Goal: Communication & Community: Answer question/provide support

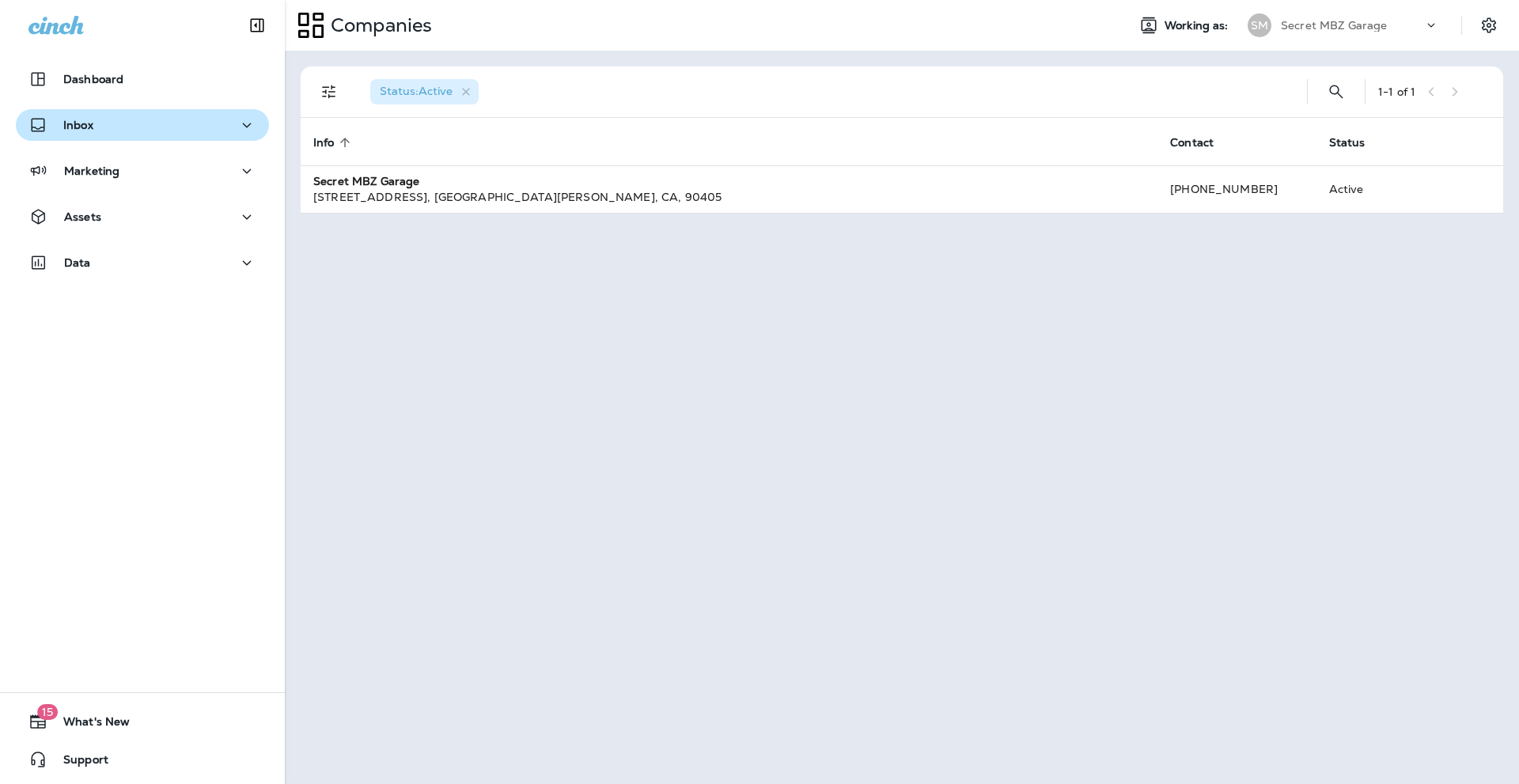
click at [85, 122] on p "Inbox" at bounding box center [79, 124] width 30 height 13
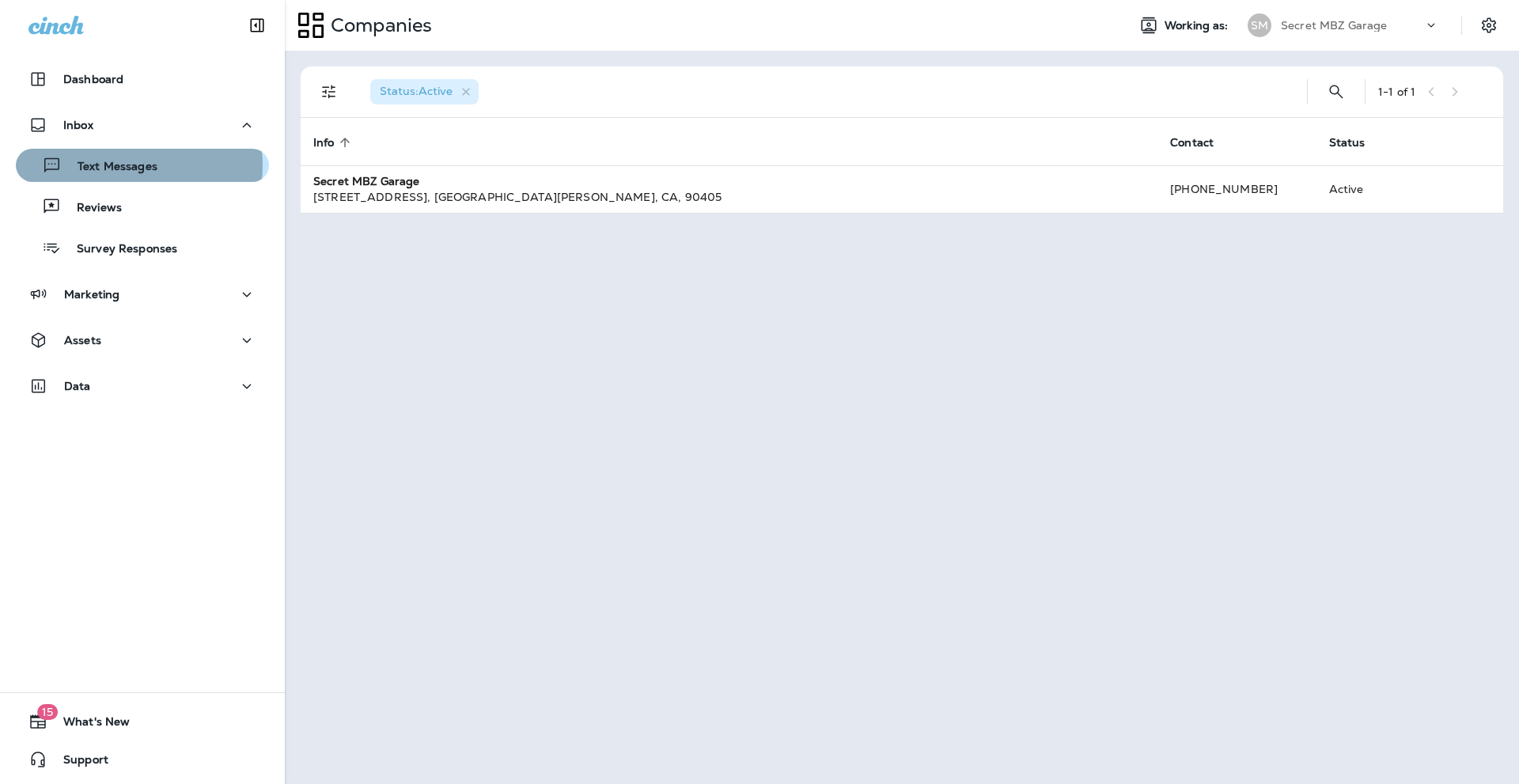
click at [129, 166] on p "Text Messages" at bounding box center [109, 167] width 96 height 15
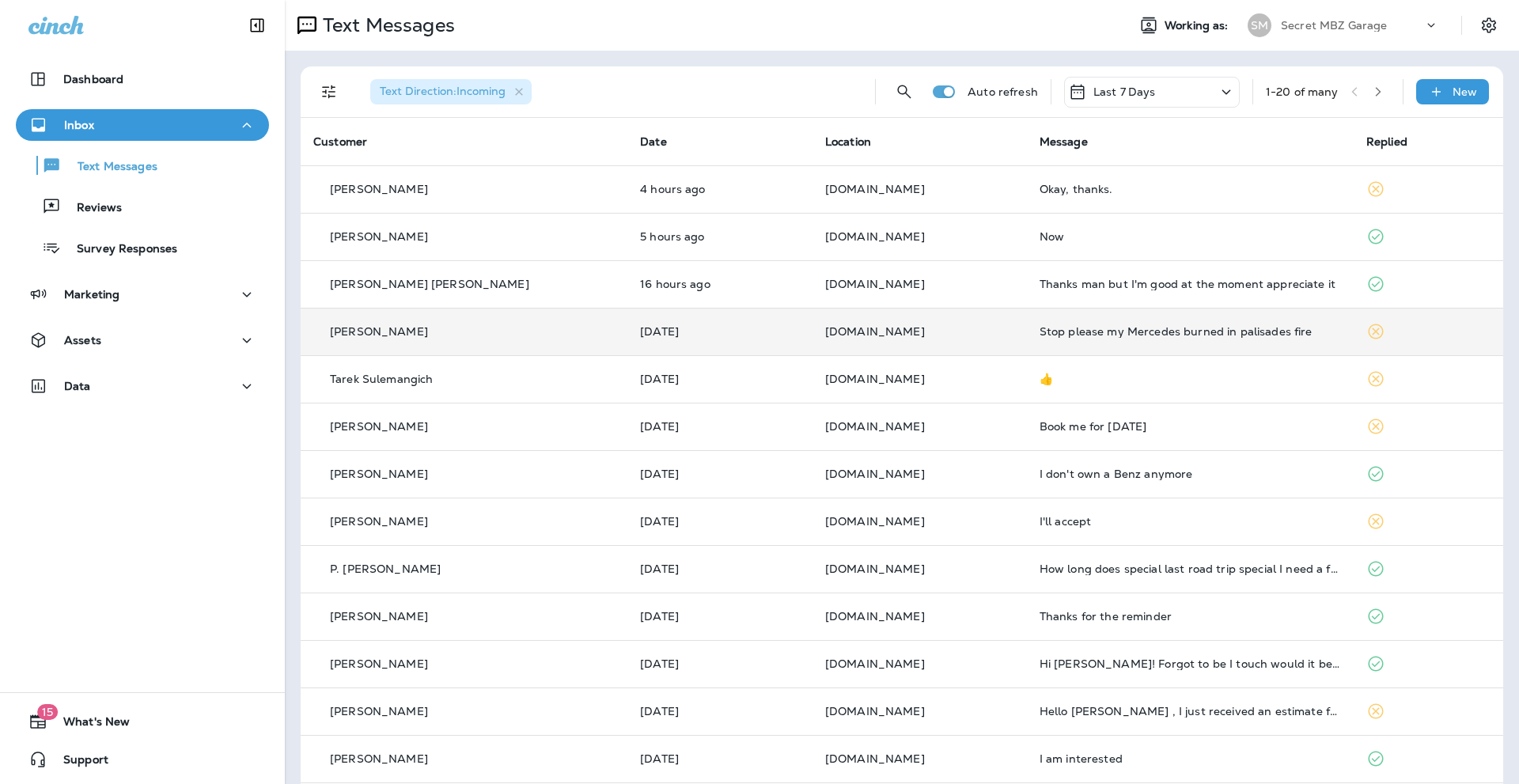
click at [1140, 326] on div "Stop please my Mercedes burned in palisades fire" at bounding box center [1190, 332] width 301 height 13
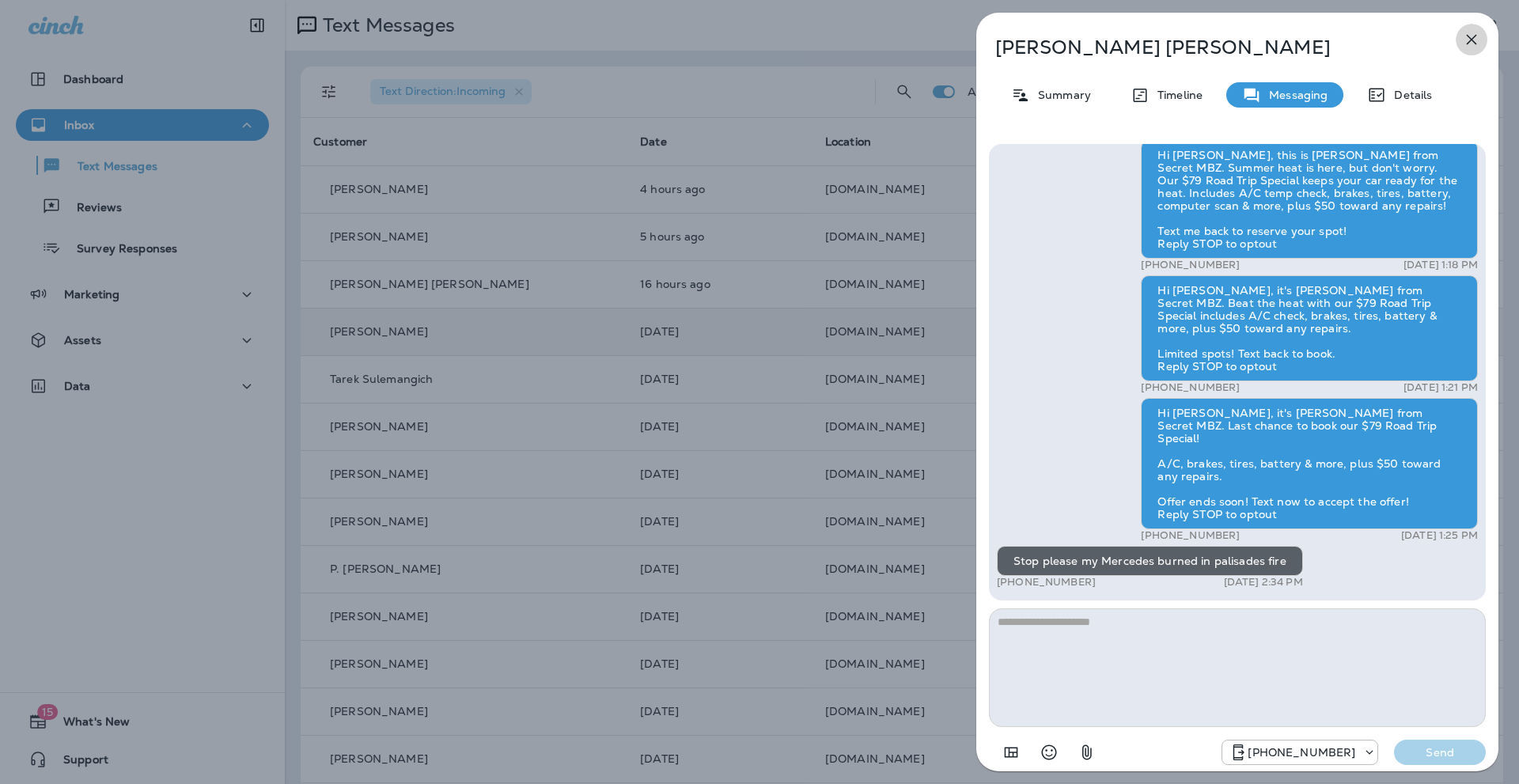
click at [1467, 36] on icon "button" at bounding box center [1472, 40] width 19 height 19
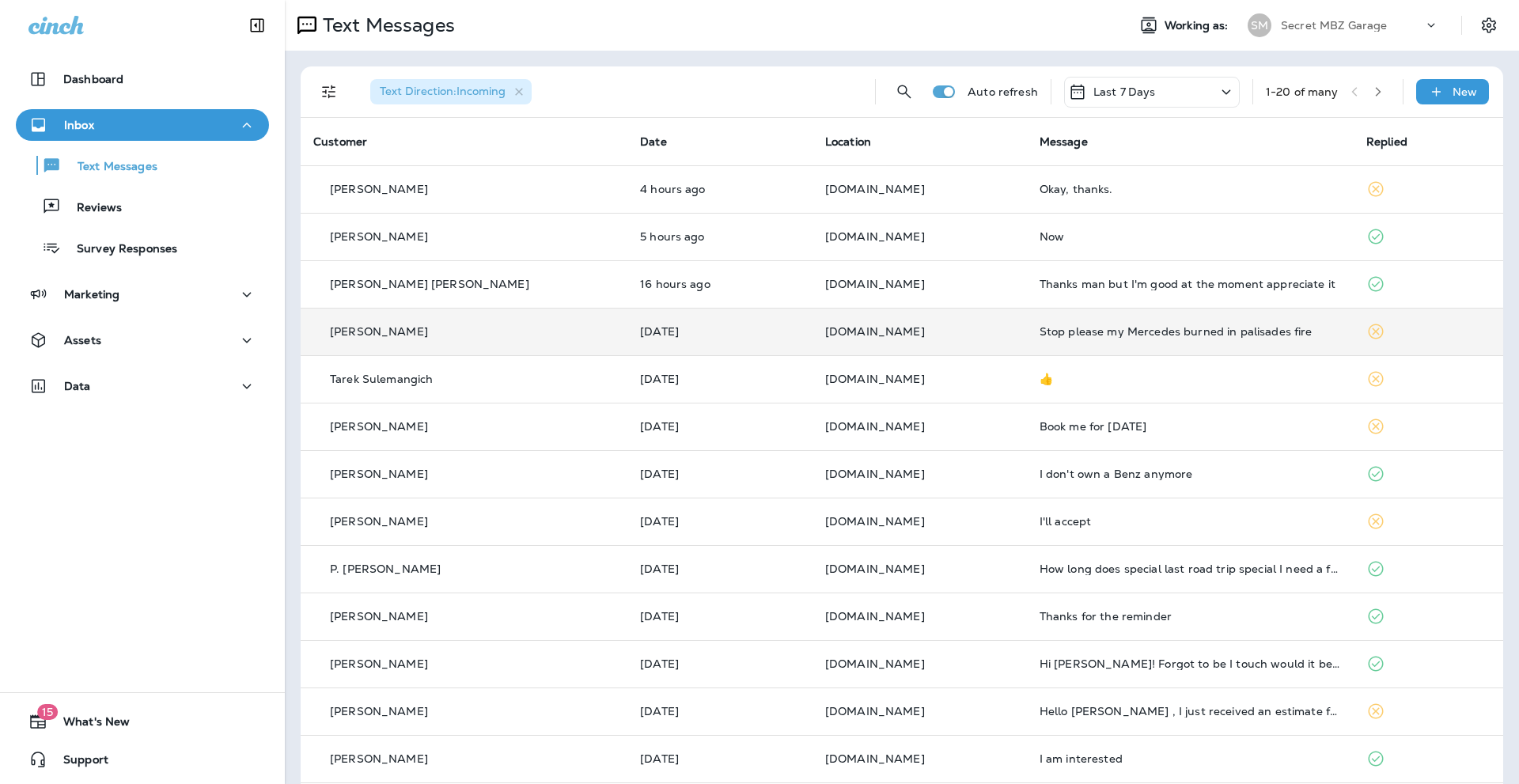
click at [359, 329] on p "[PERSON_NAME]" at bounding box center [379, 332] width 98 height 13
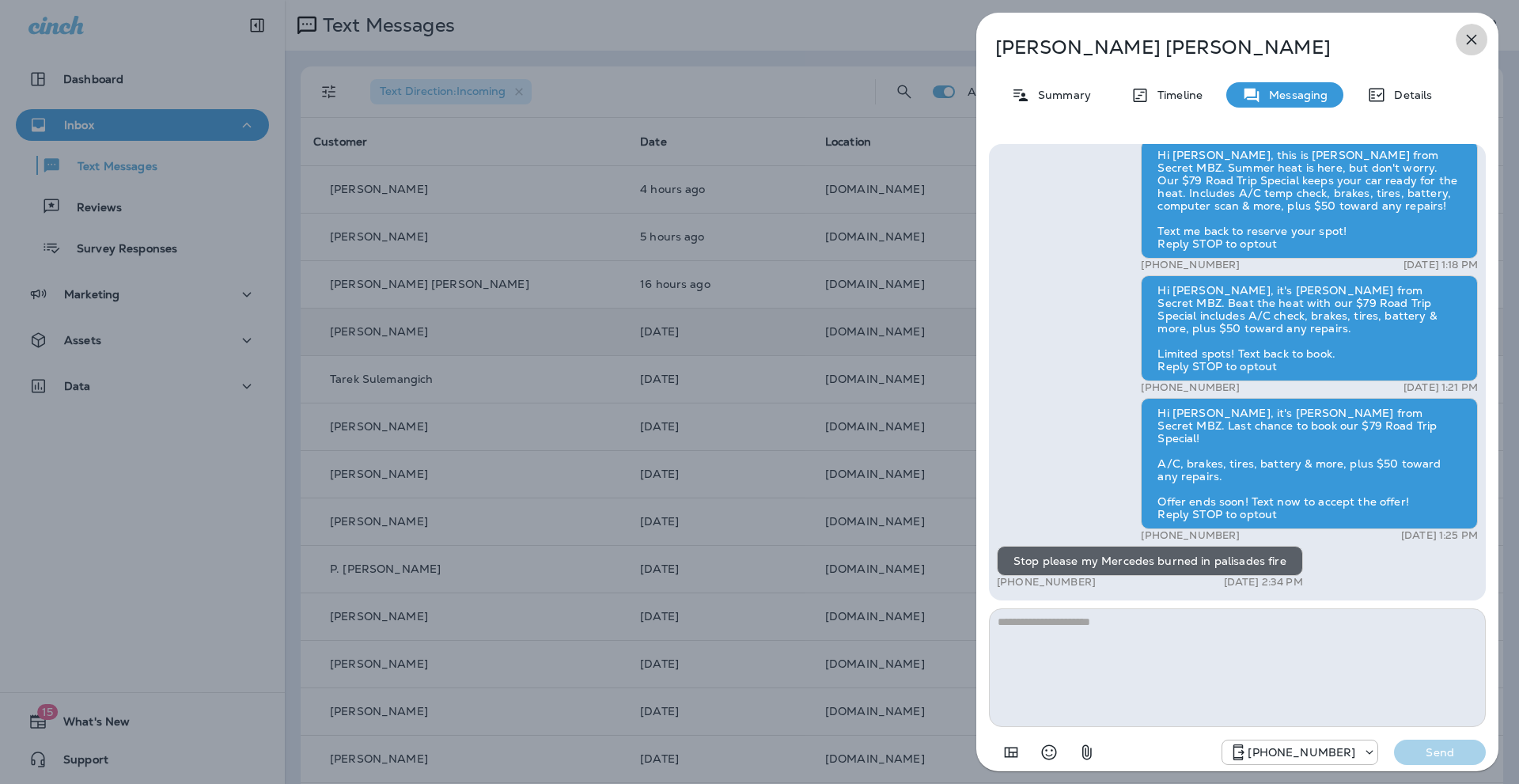
click at [1471, 37] on icon "button" at bounding box center [1472, 40] width 19 height 19
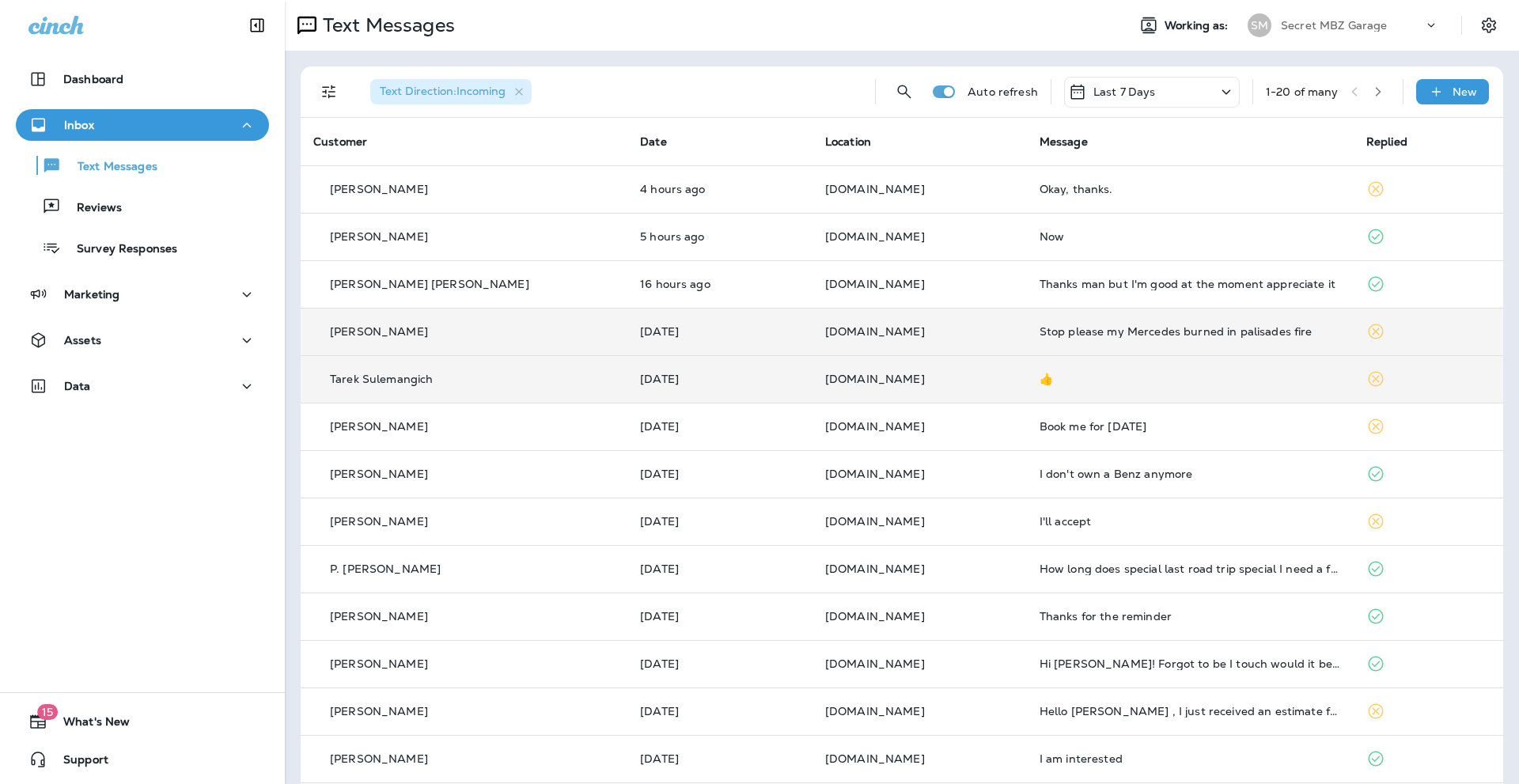
click at [398, 374] on p "Tarek Sulemangich" at bounding box center [381, 379] width 103 height 13
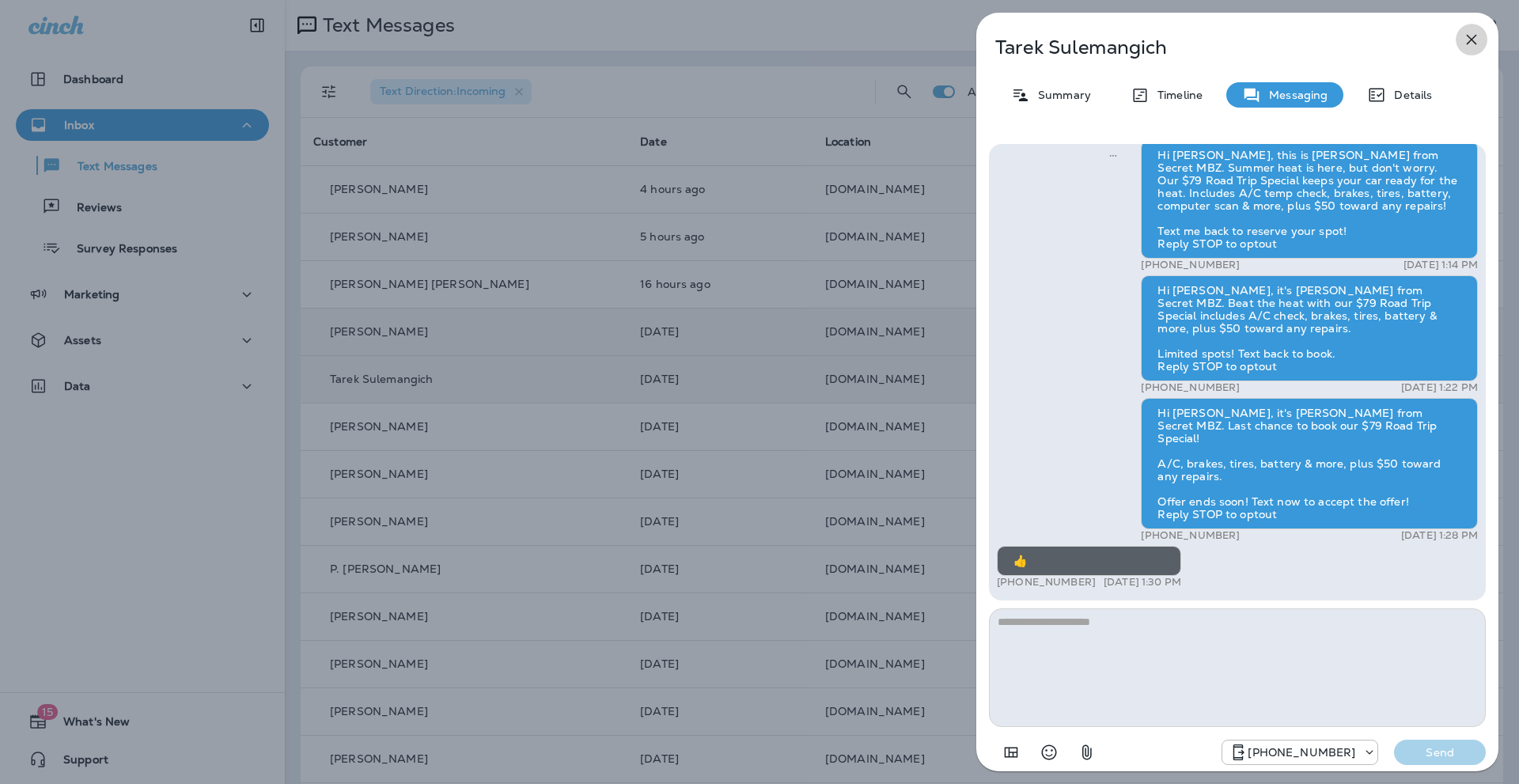
click at [1468, 35] on icon "button" at bounding box center [1472, 40] width 19 height 19
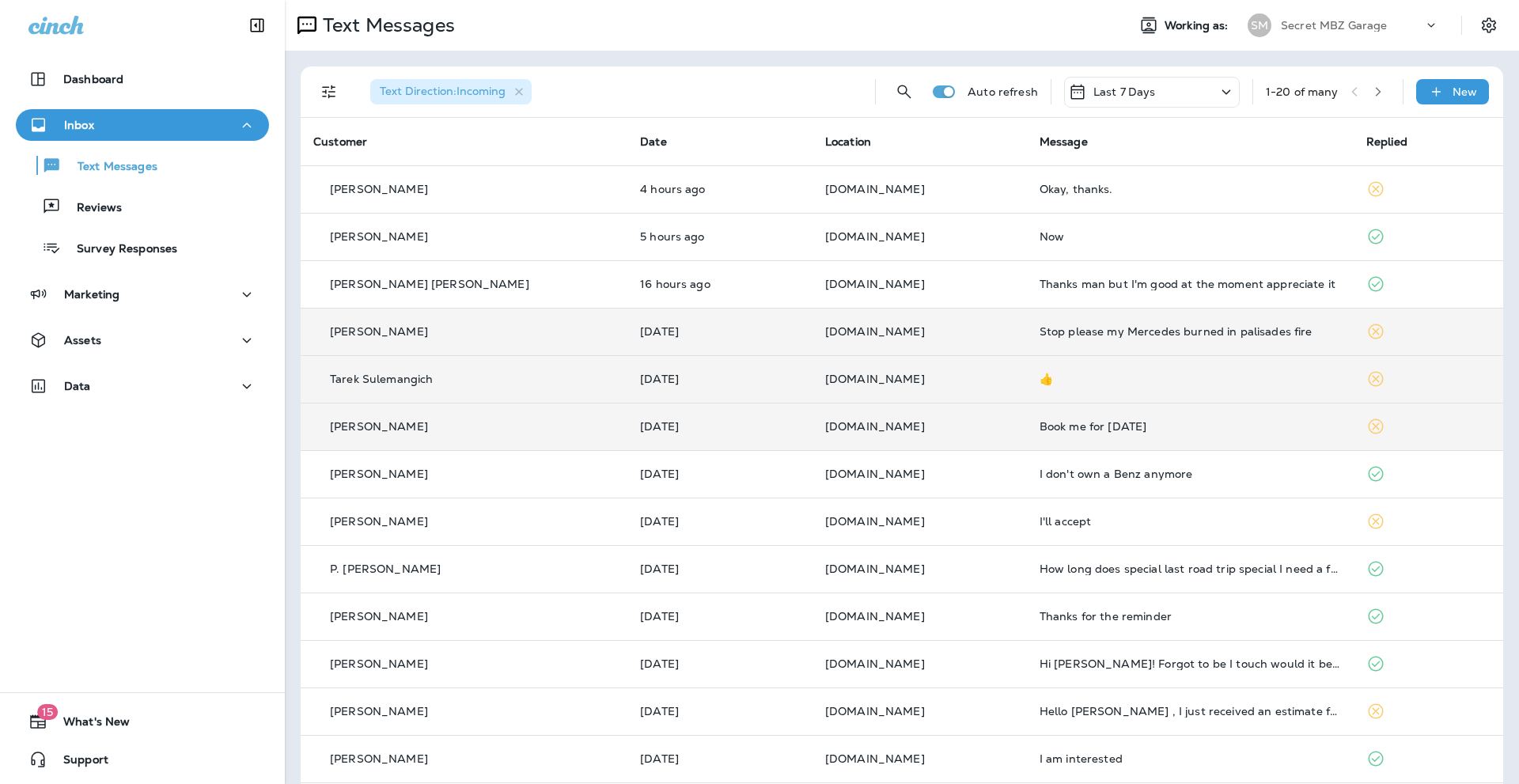
click at [406, 426] on p "[PERSON_NAME]" at bounding box center [379, 426] width 98 height 13
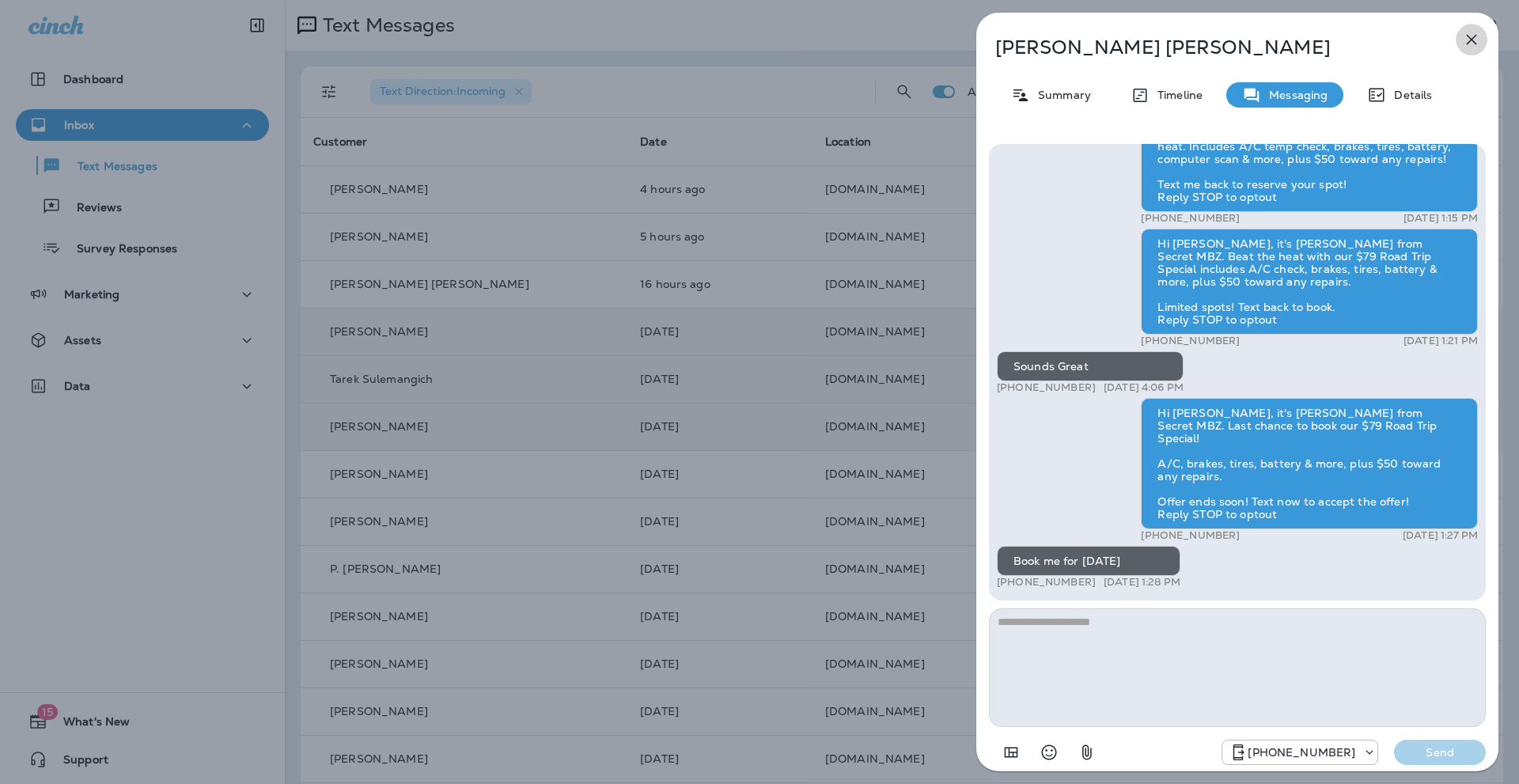
click at [1470, 35] on icon "button" at bounding box center [1472, 40] width 19 height 19
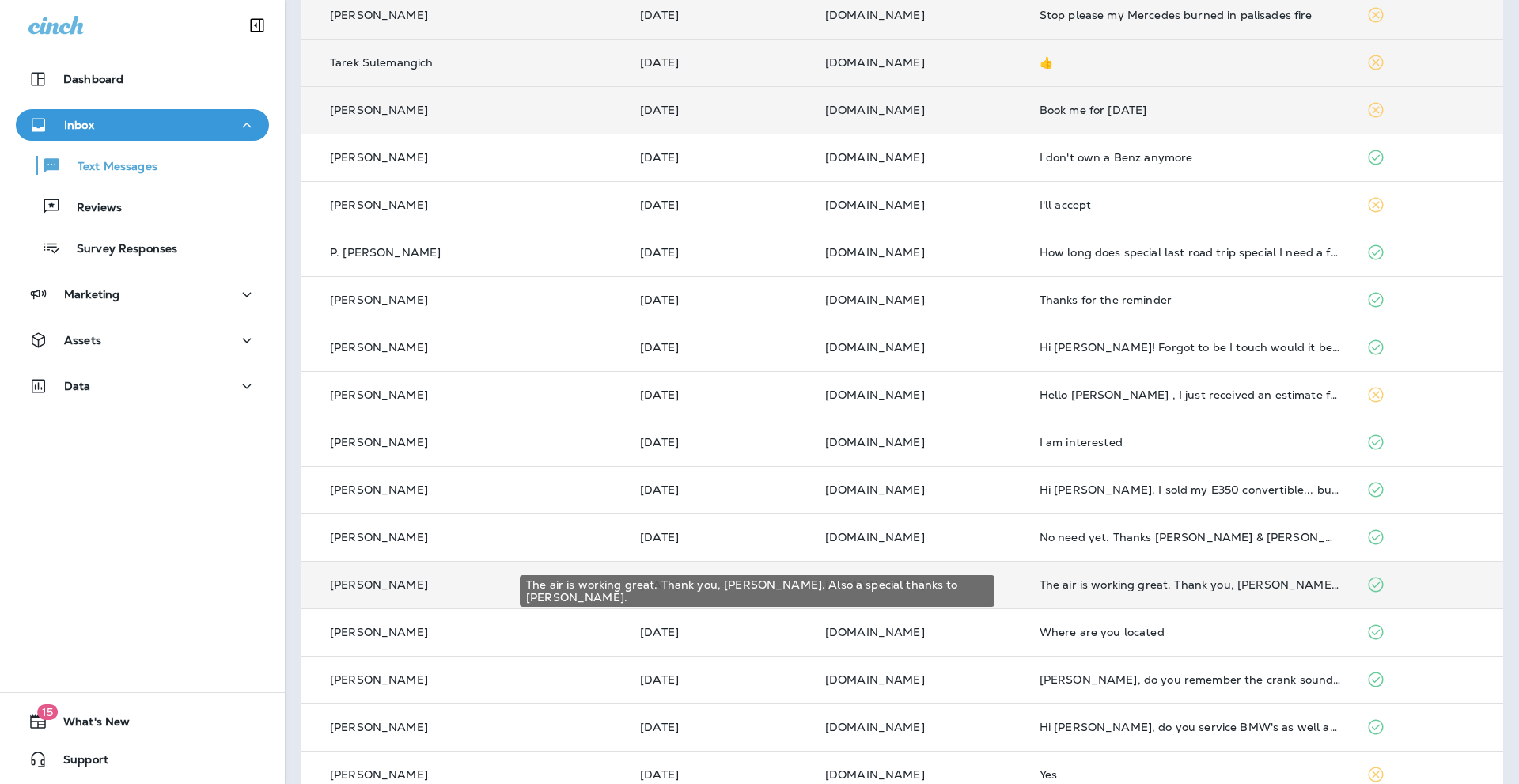
scroll to position [348, 0]
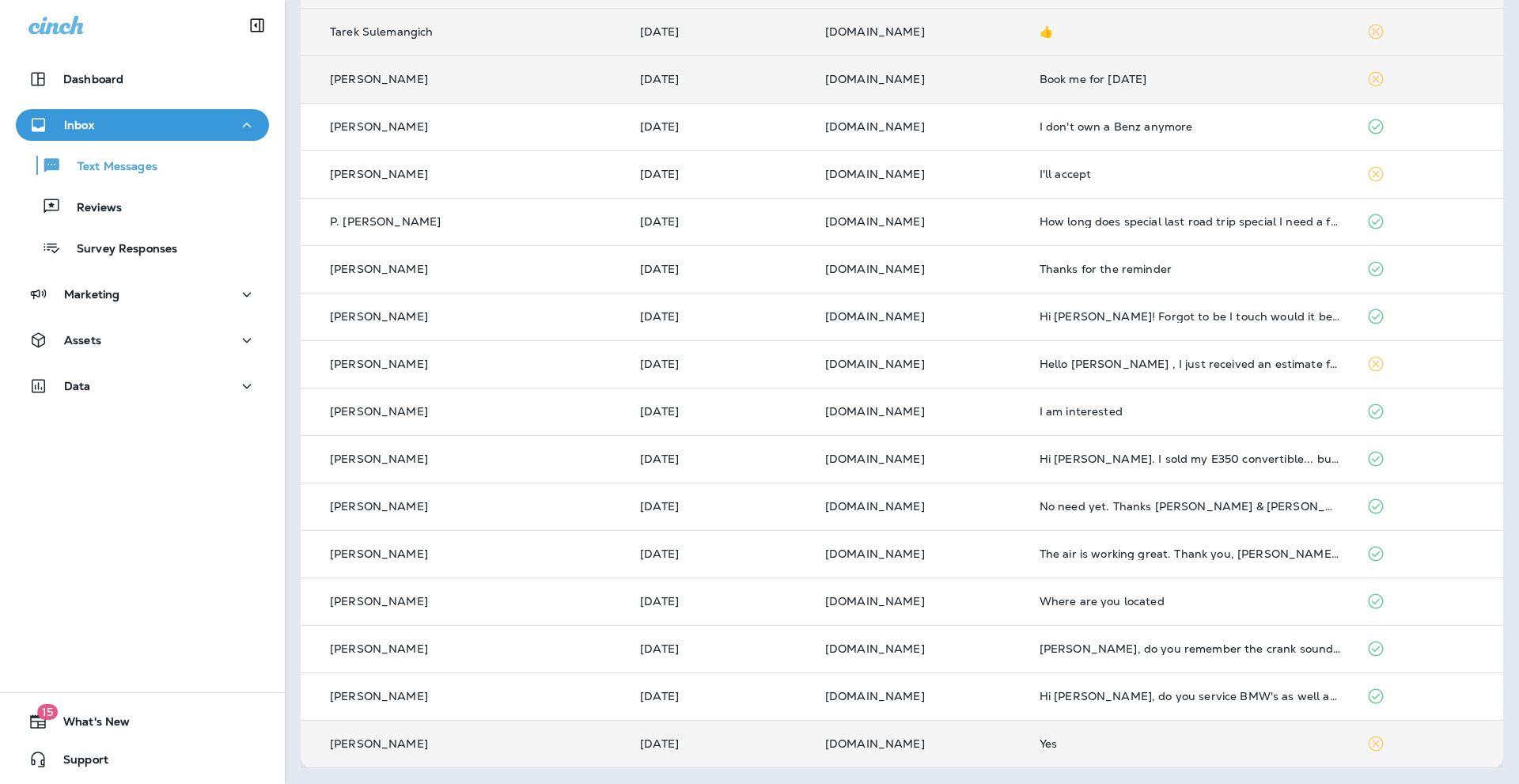
click at [1039, 745] on div "Yes" at bounding box center [1190, 743] width 301 height 13
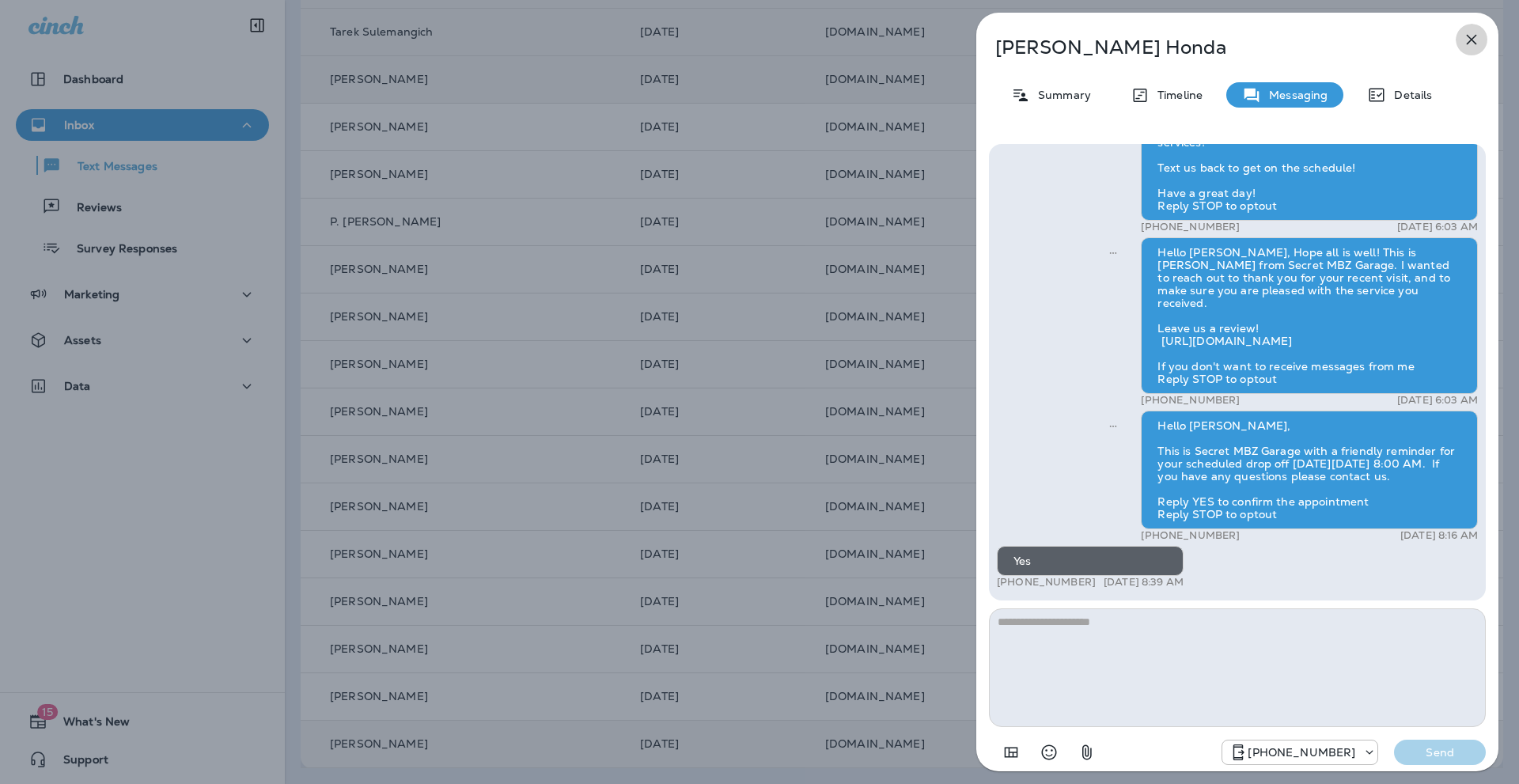
click at [1470, 38] on icon "button" at bounding box center [1472, 40] width 10 height 10
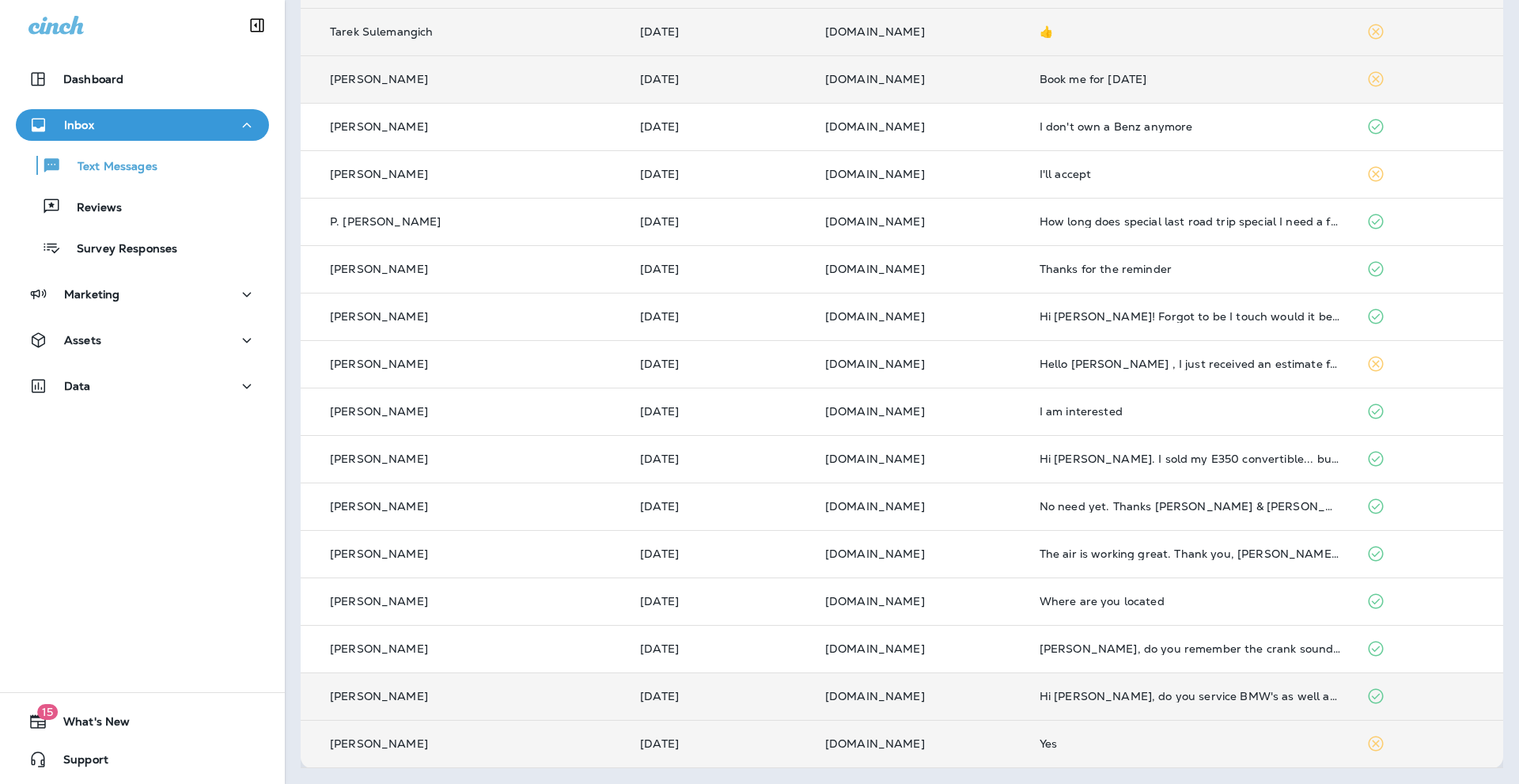
click at [1126, 695] on div "Hi [PERSON_NAME], do you service BMW's as well as Mercedes?" at bounding box center [1190, 696] width 301 height 13
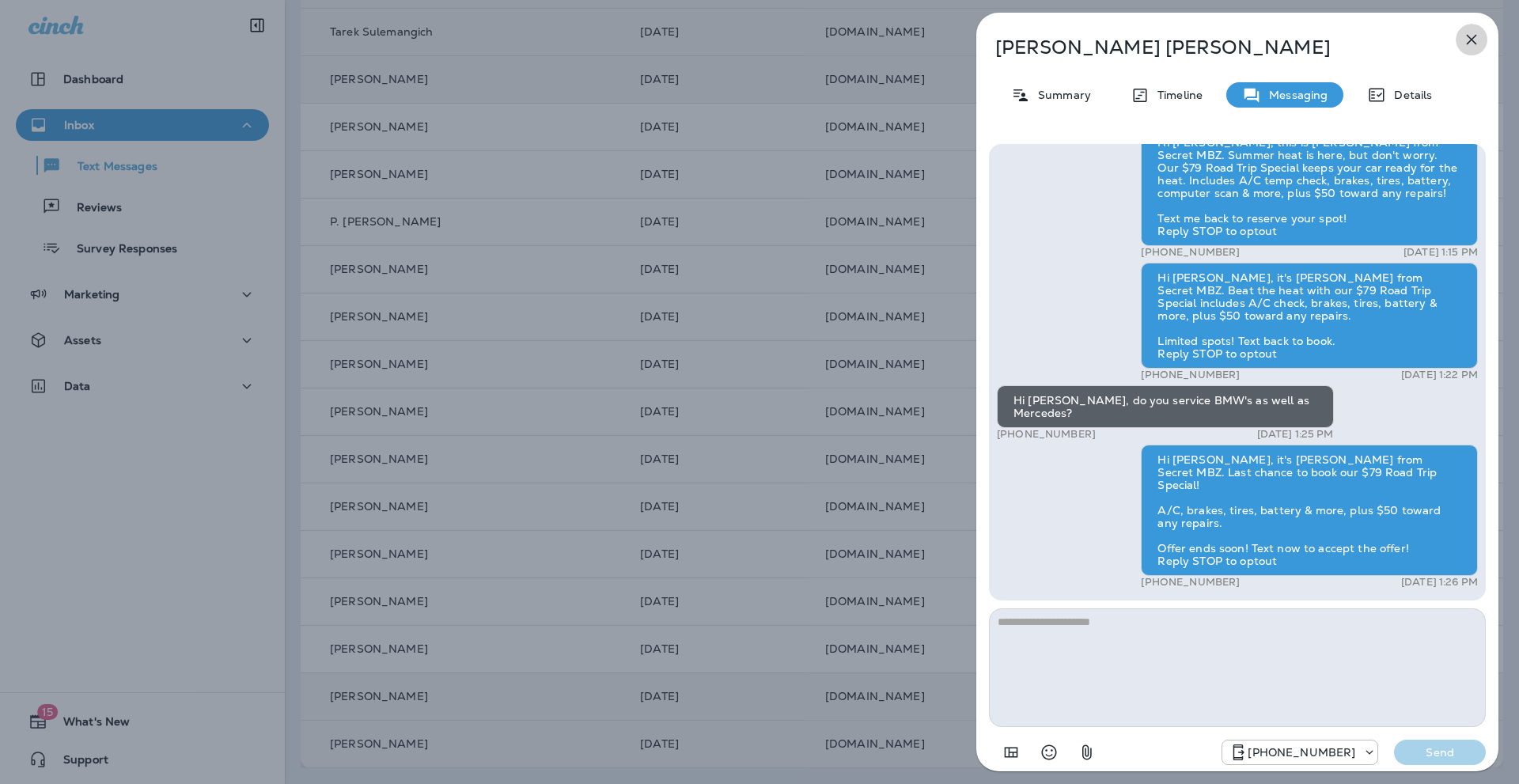
click at [1472, 38] on icon "button" at bounding box center [1472, 40] width 10 height 10
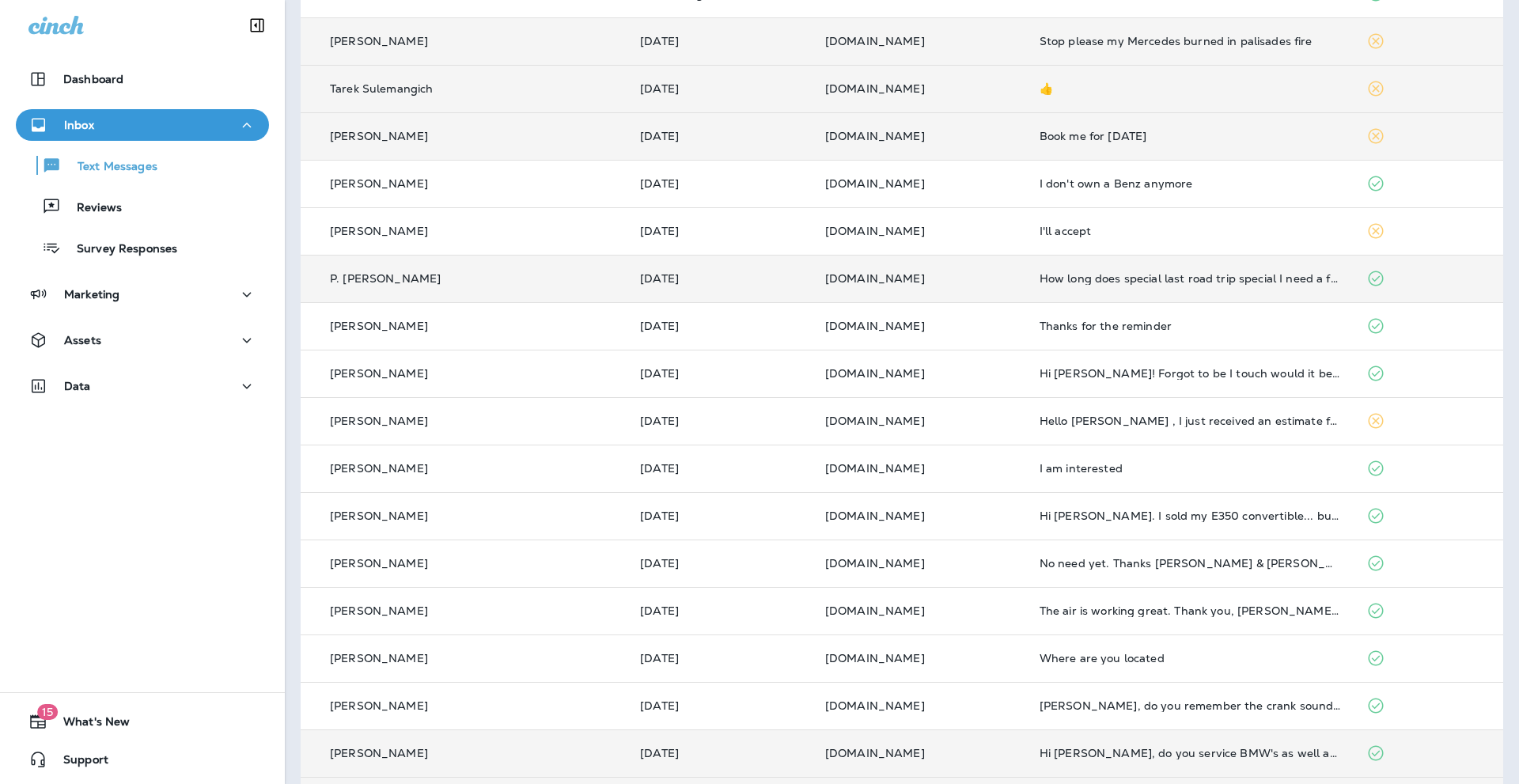
scroll to position [348, 0]
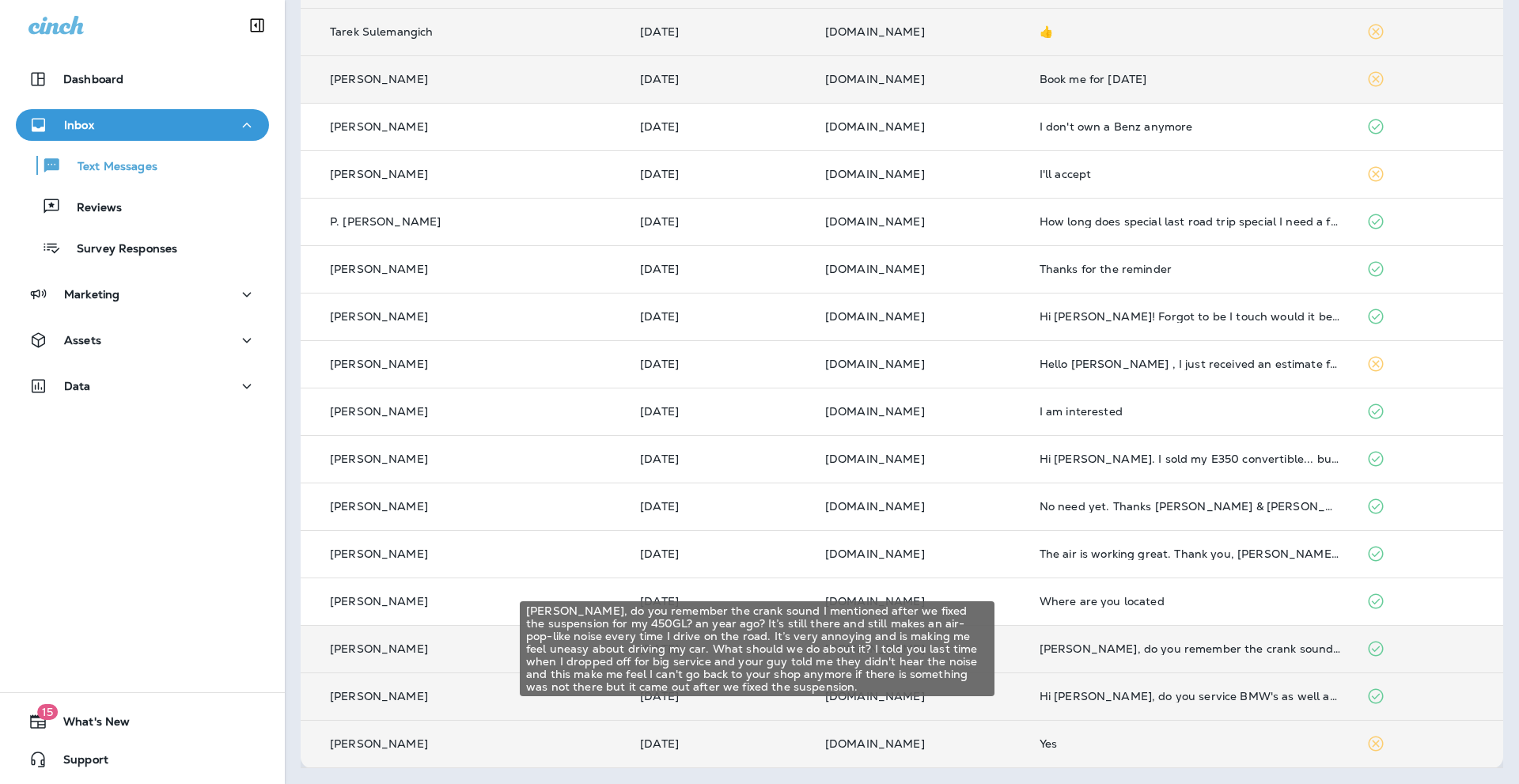
click at [1074, 644] on div "[PERSON_NAME], do you remember the crank sound I mentioned after we fixed the s…" at bounding box center [1190, 649] width 301 height 13
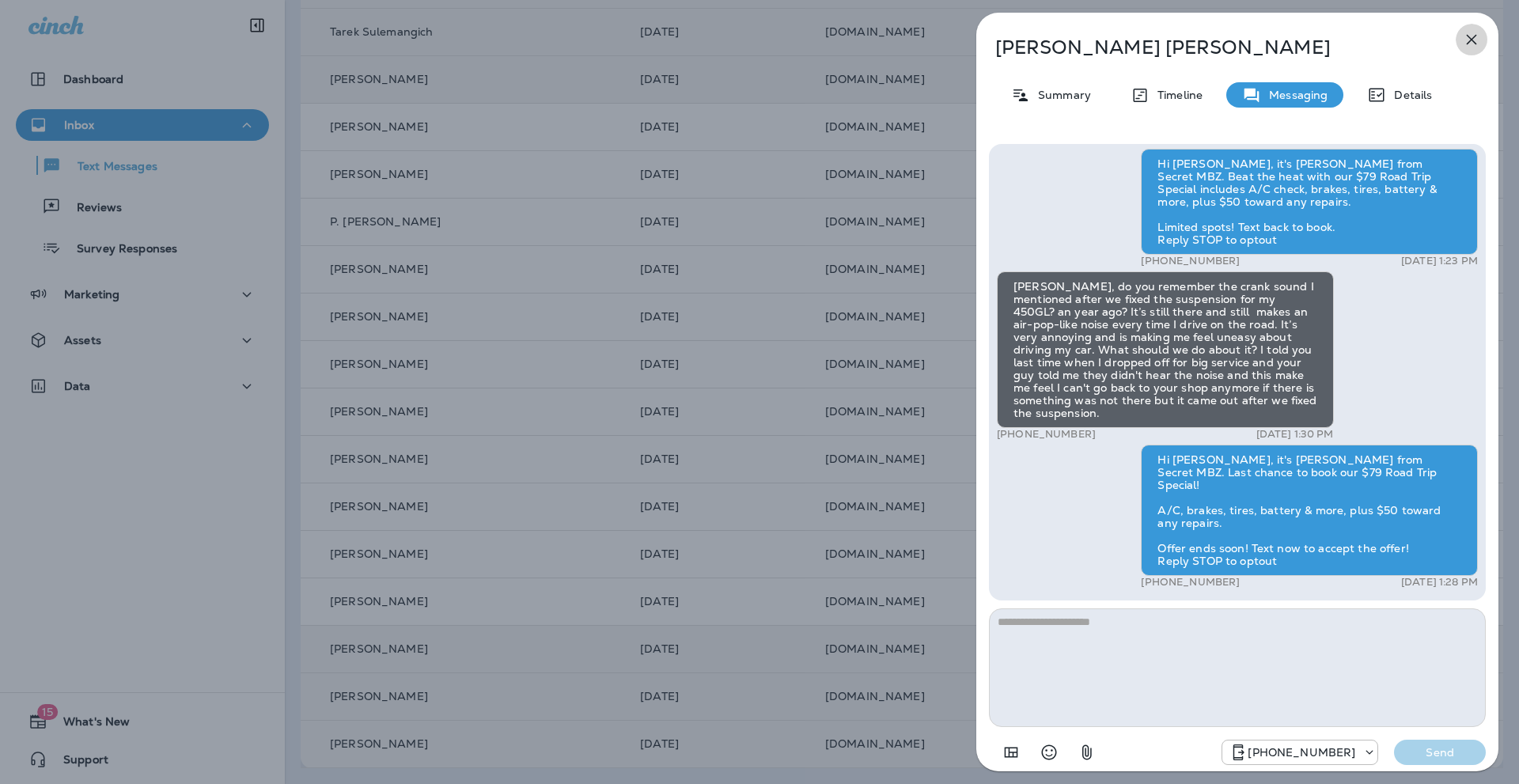
click at [1477, 36] on icon "button" at bounding box center [1472, 40] width 10 height 10
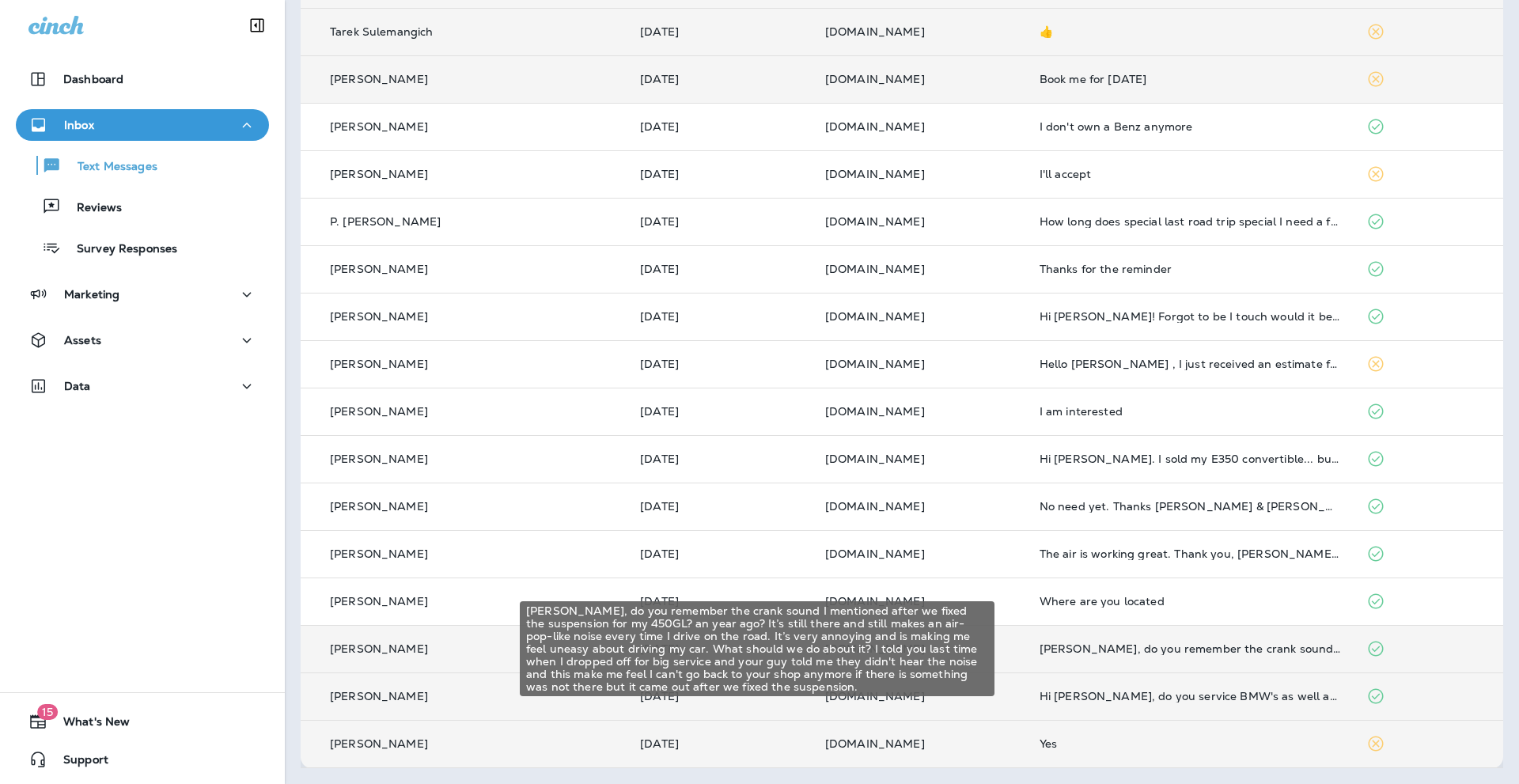
click at [1130, 651] on div "[PERSON_NAME], do you remember the crank sound I mentioned after we fixed the s…" at bounding box center [1190, 649] width 301 height 13
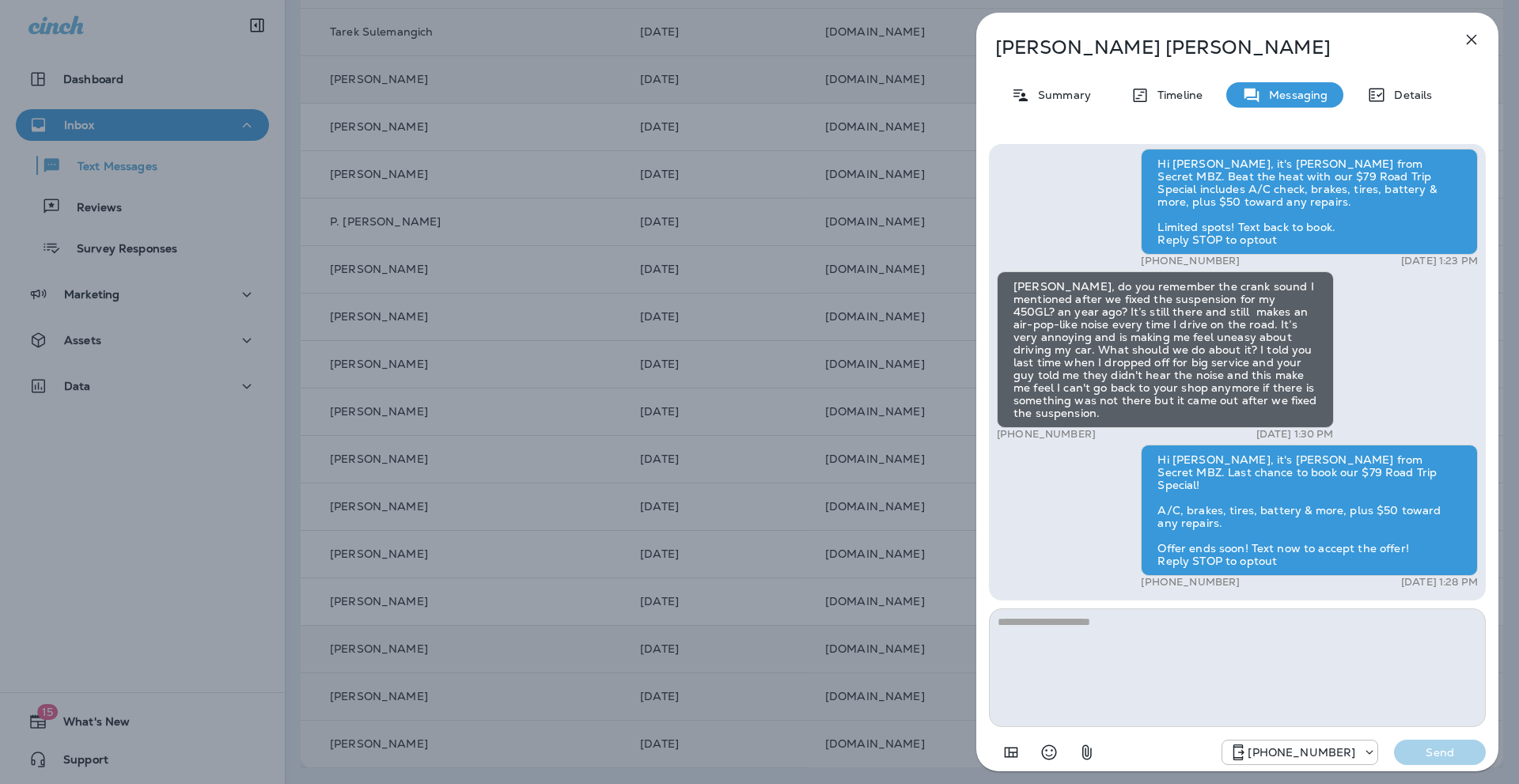
click at [1028, 627] on textarea at bounding box center [1237, 667] width 497 height 118
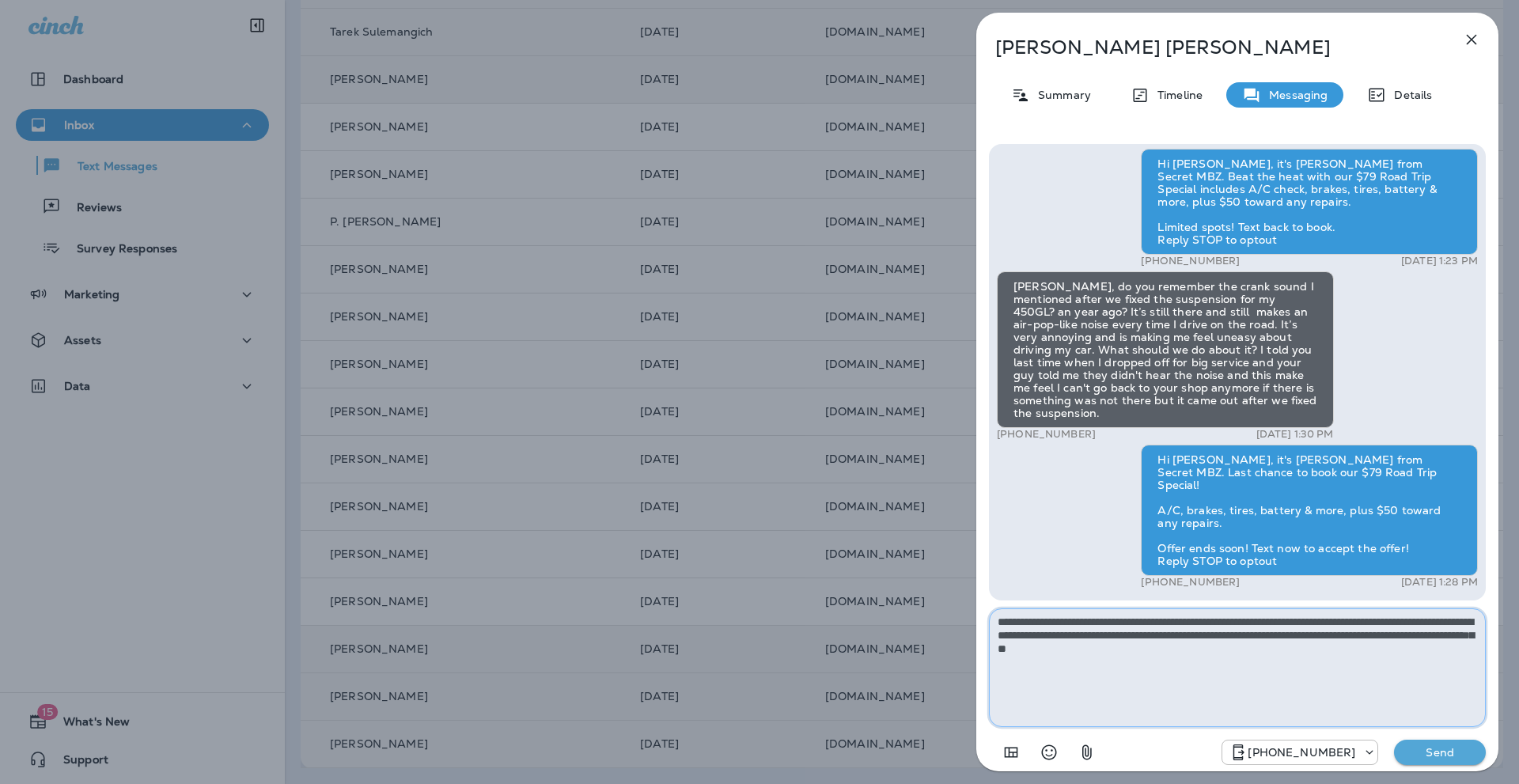
type textarea "**********"
click at [1467, 743] on button "Send" at bounding box center [1439, 753] width 92 height 25
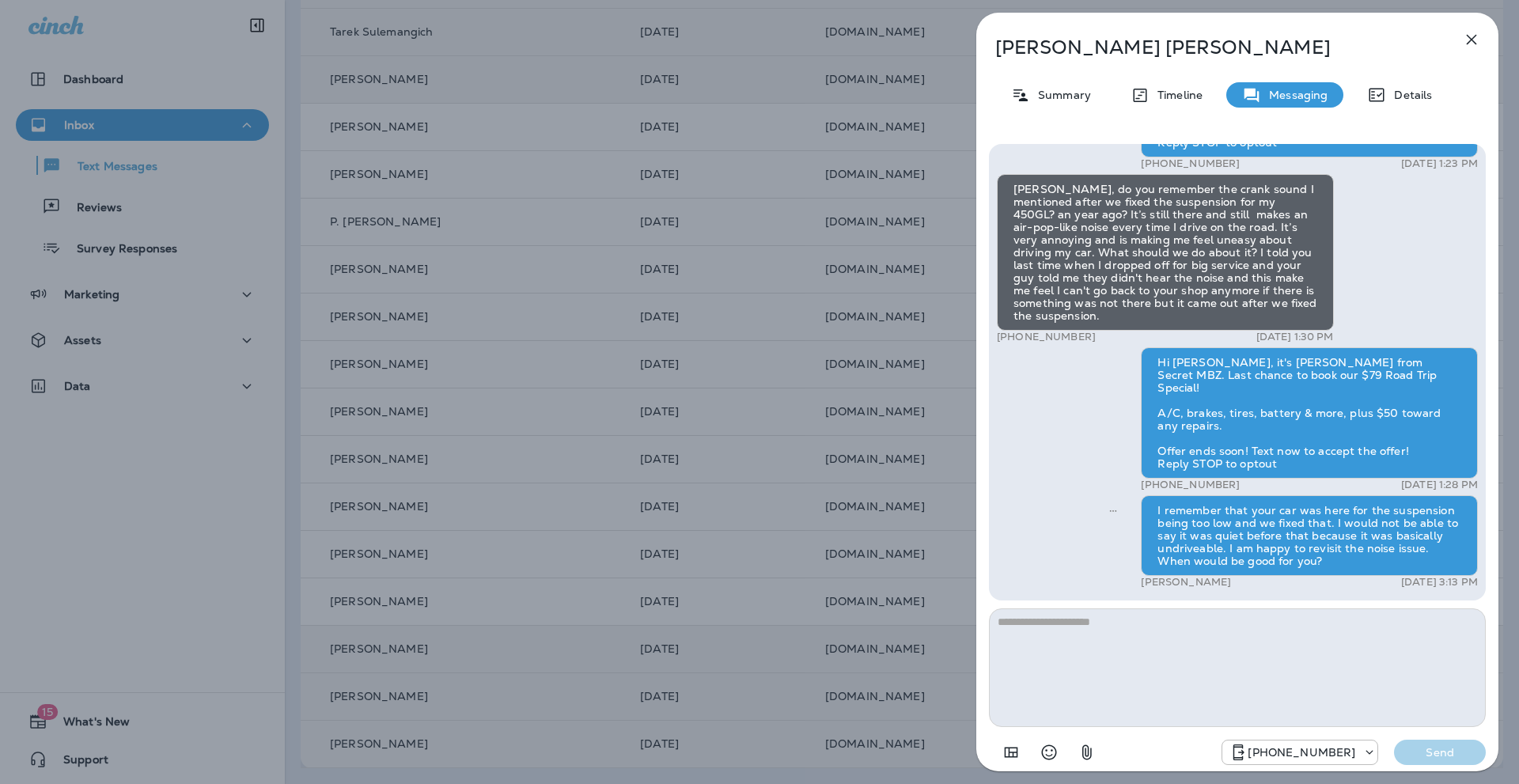
click at [1472, 39] on icon "button" at bounding box center [1472, 40] width 10 height 10
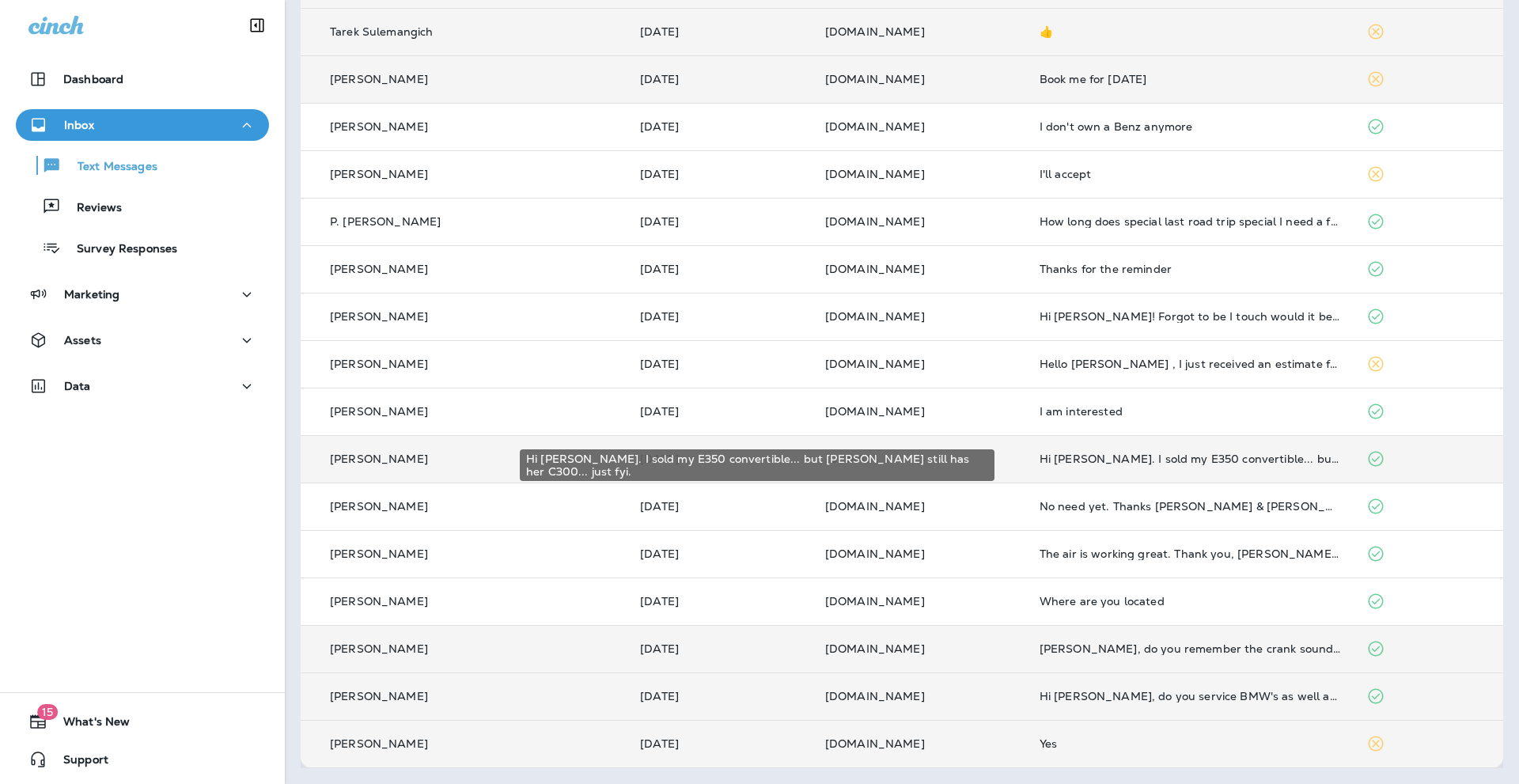
click at [1155, 461] on div "Hi [PERSON_NAME]. I sold my E350 convertible... but [PERSON_NAME] still has her…" at bounding box center [1190, 458] width 301 height 13
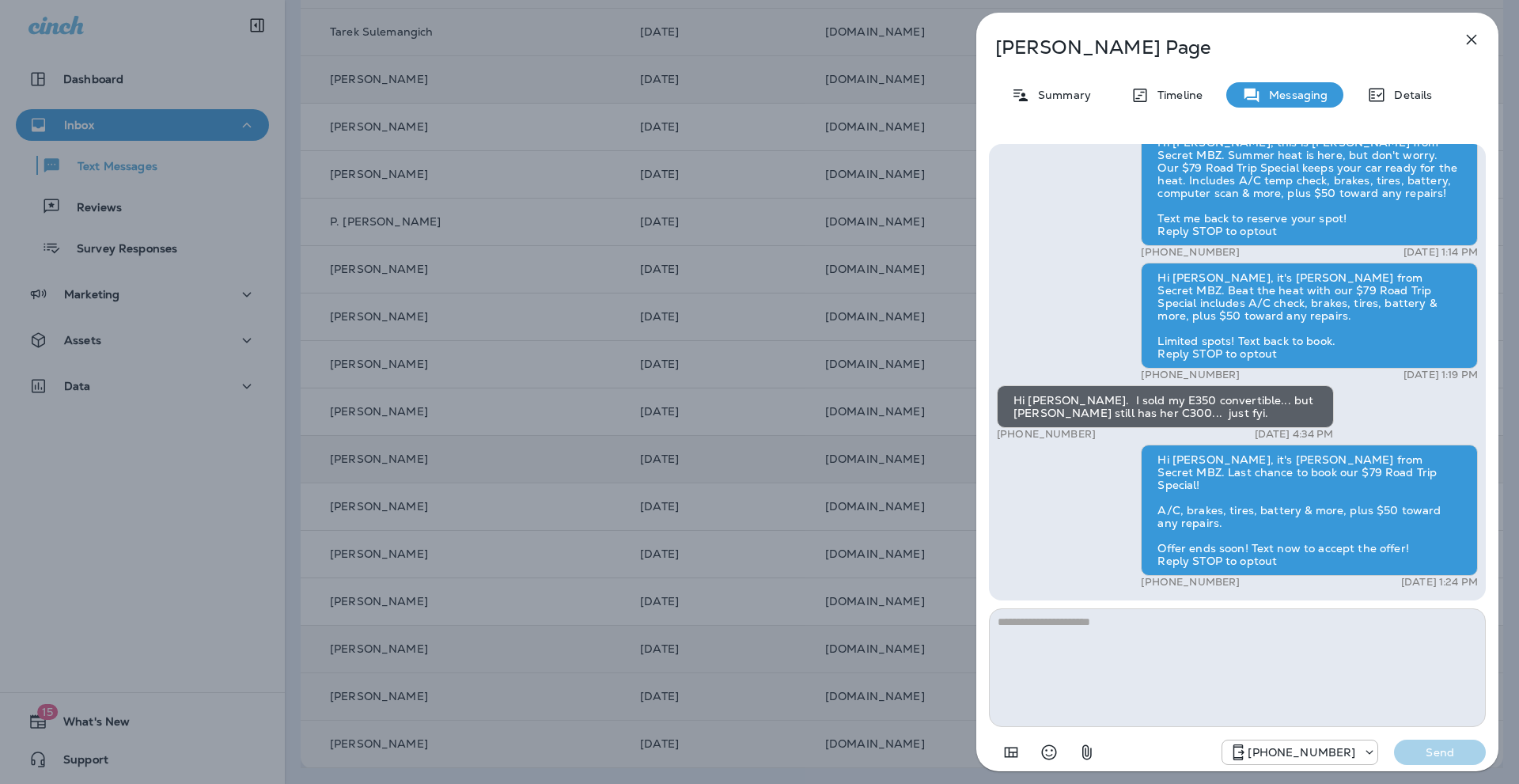
click at [1470, 36] on icon "button" at bounding box center [1472, 40] width 19 height 19
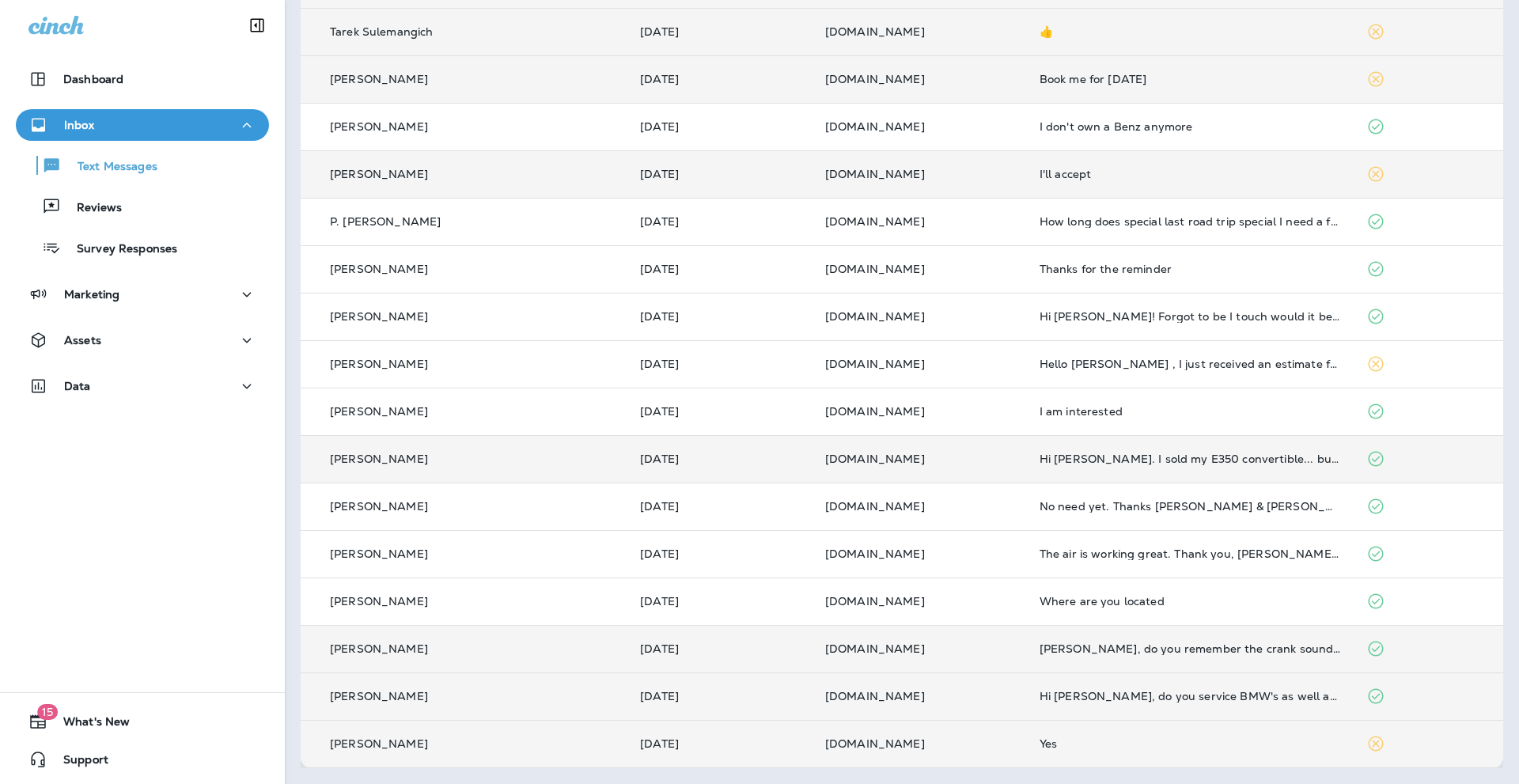
click at [1153, 167] on div "I'll accept" at bounding box center [1190, 173] width 301 height 13
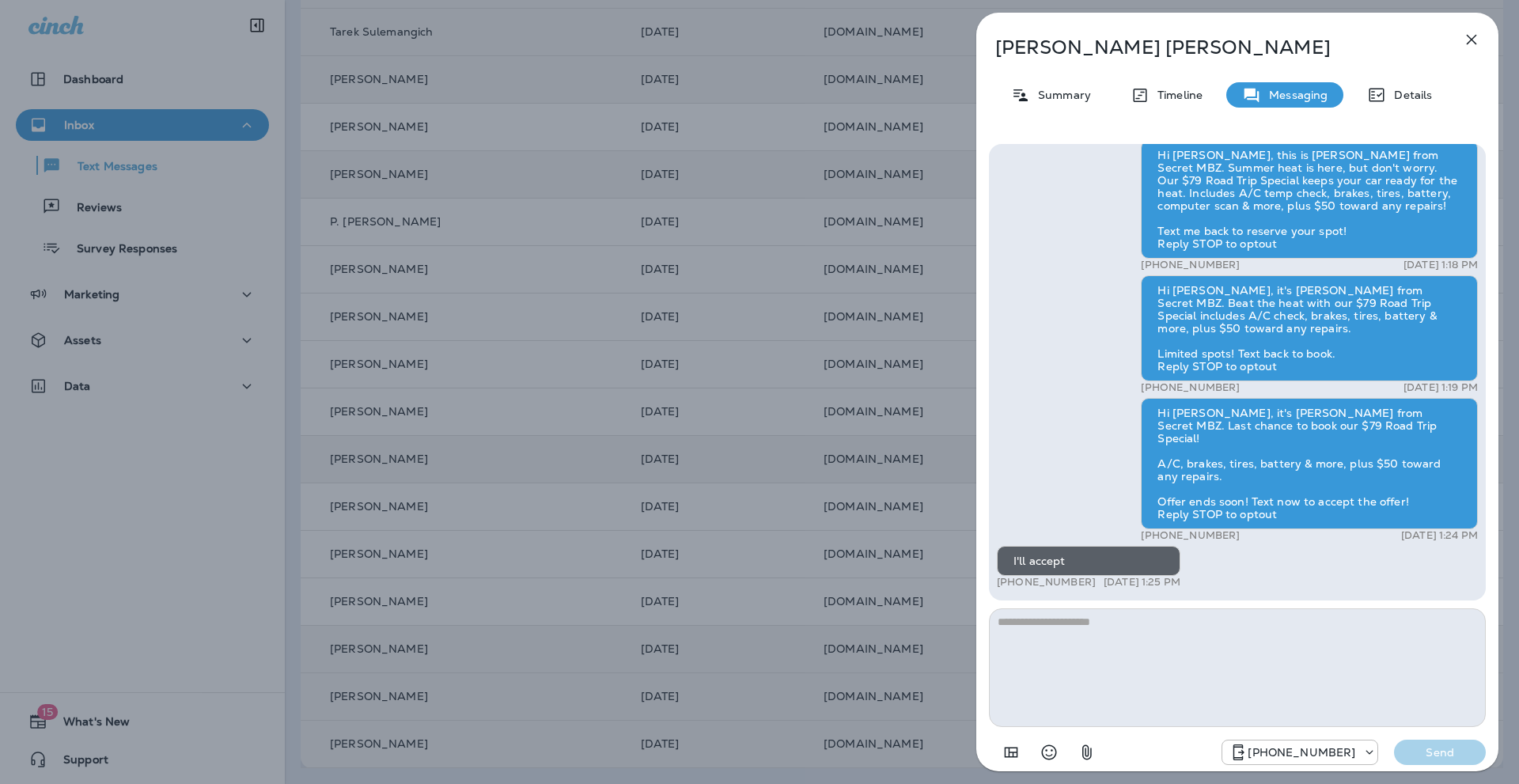
click at [1028, 625] on textarea at bounding box center [1237, 667] width 497 height 118
click at [1012, 620] on textarea "**********" at bounding box center [1237, 667] width 497 height 118
click at [1261, 626] on textarea "**********" at bounding box center [1237, 667] width 497 height 118
type textarea "**********"
click at [1444, 756] on p "Send" at bounding box center [1439, 752] width 67 height 14
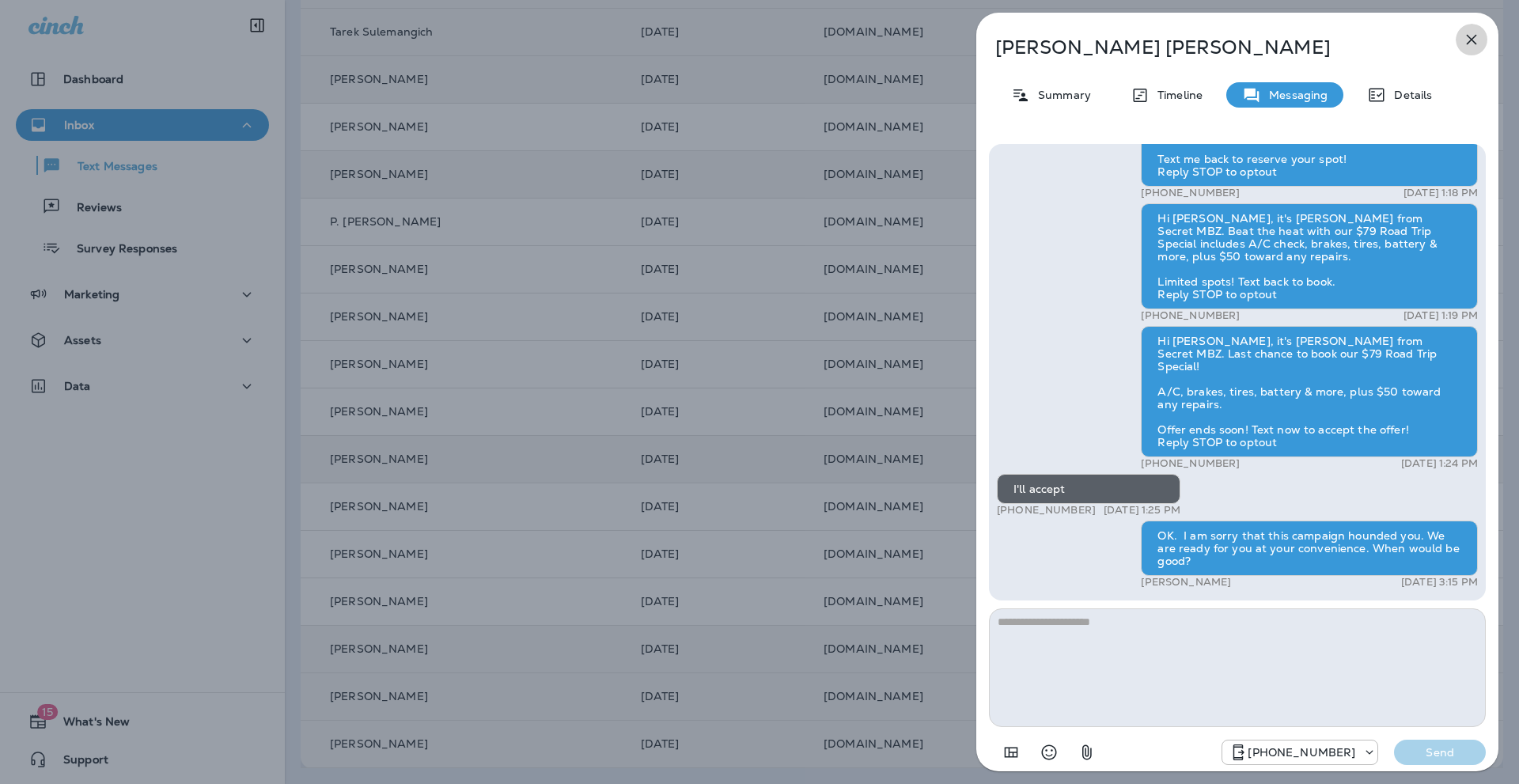
click at [1470, 36] on icon "button" at bounding box center [1472, 40] width 19 height 19
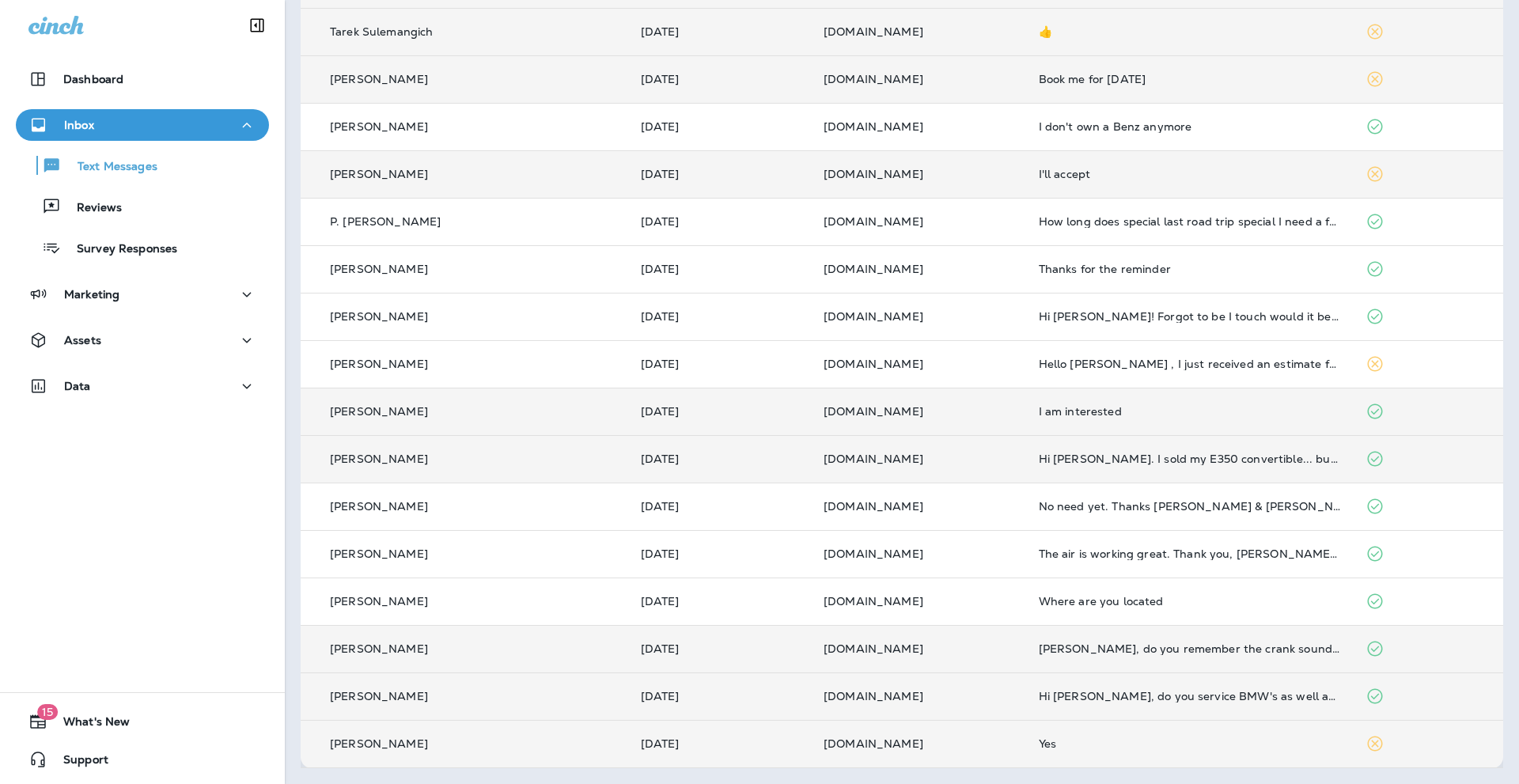
click at [375, 410] on p "[PERSON_NAME]" at bounding box center [379, 411] width 98 height 13
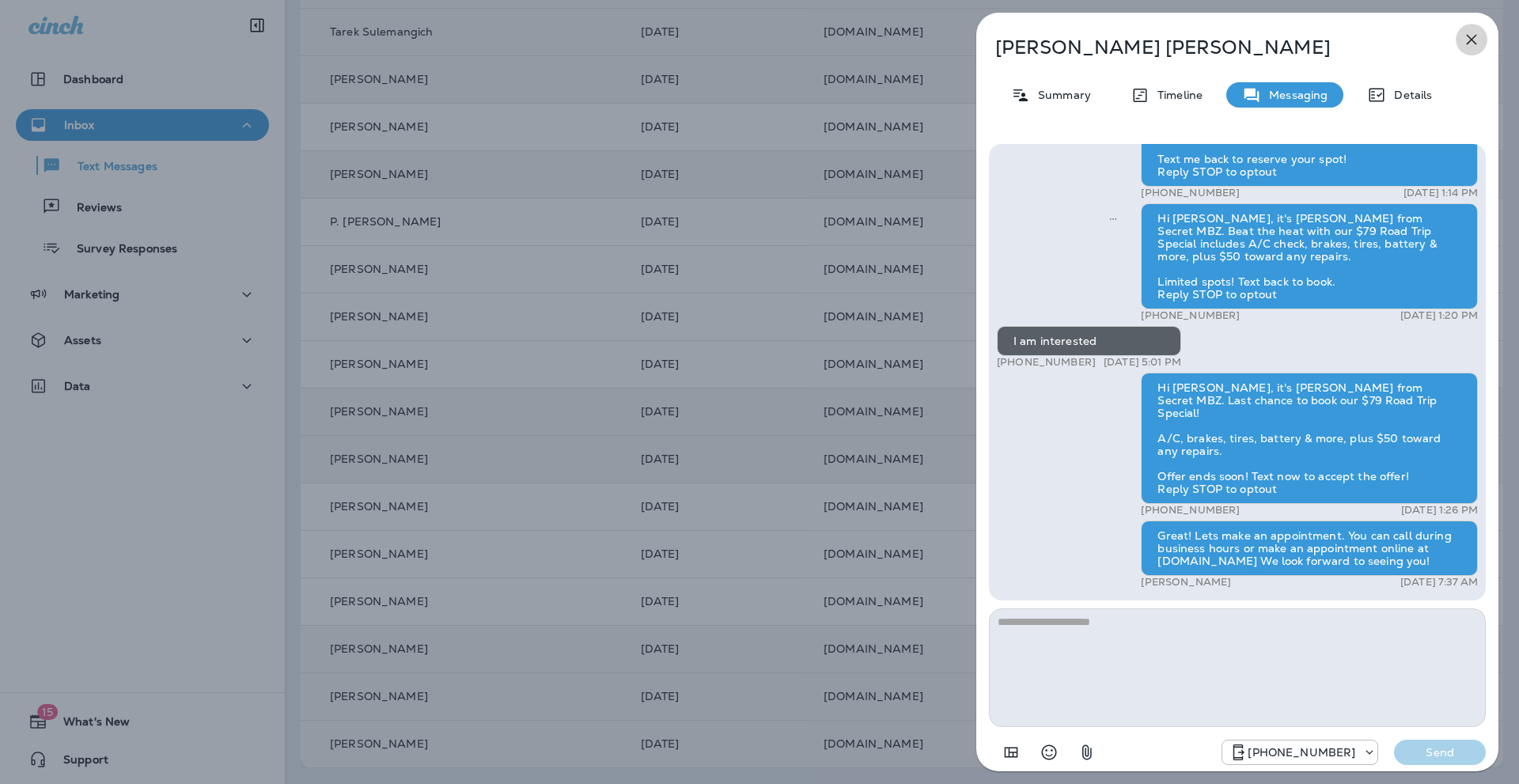
click at [1473, 37] on icon "button" at bounding box center [1472, 40] width 10 height 10
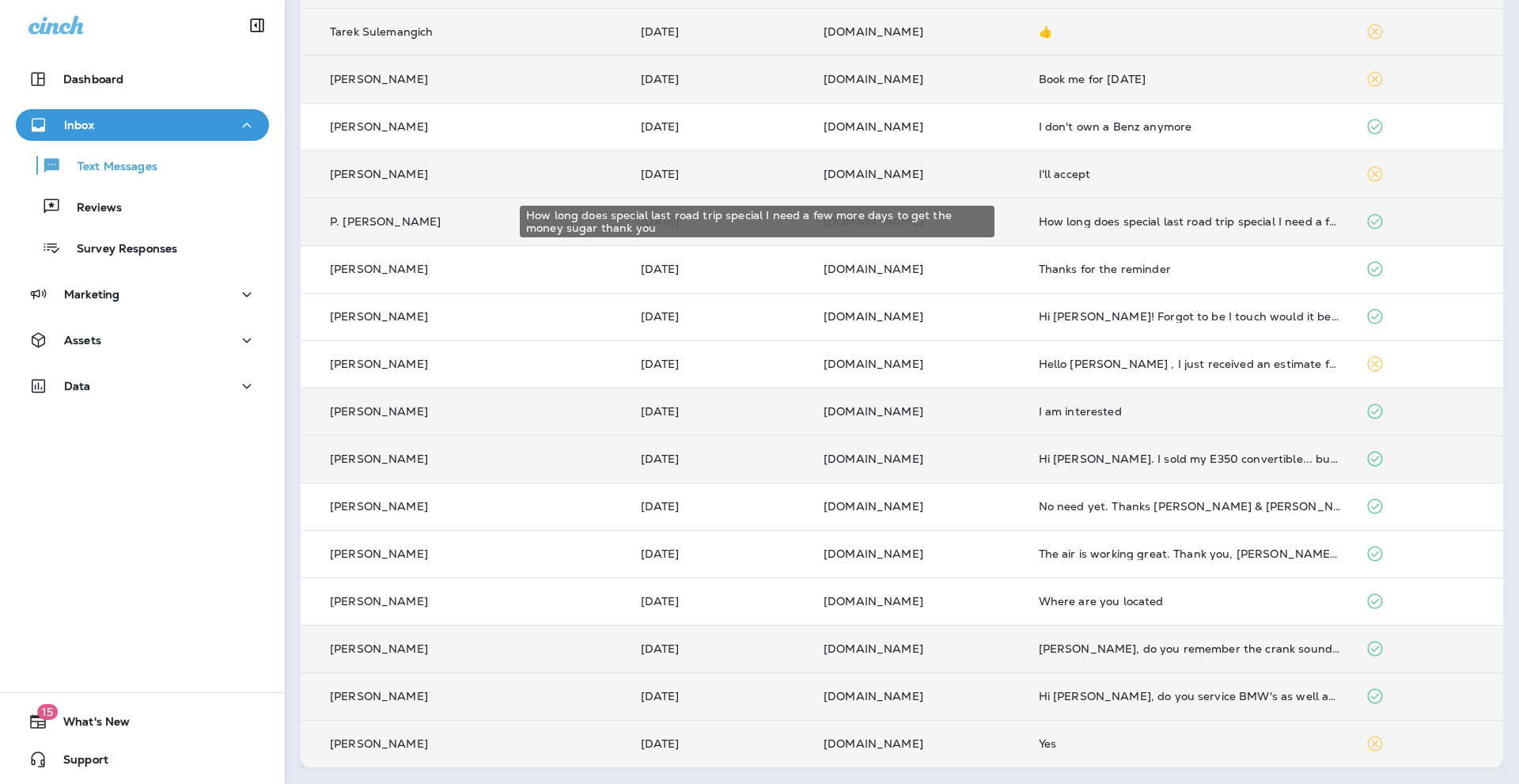
click at [1086, 222] on div "How long does special last road trip special I need a few more days to get the …" at bounding box center [1189, 221] width 302 height 13
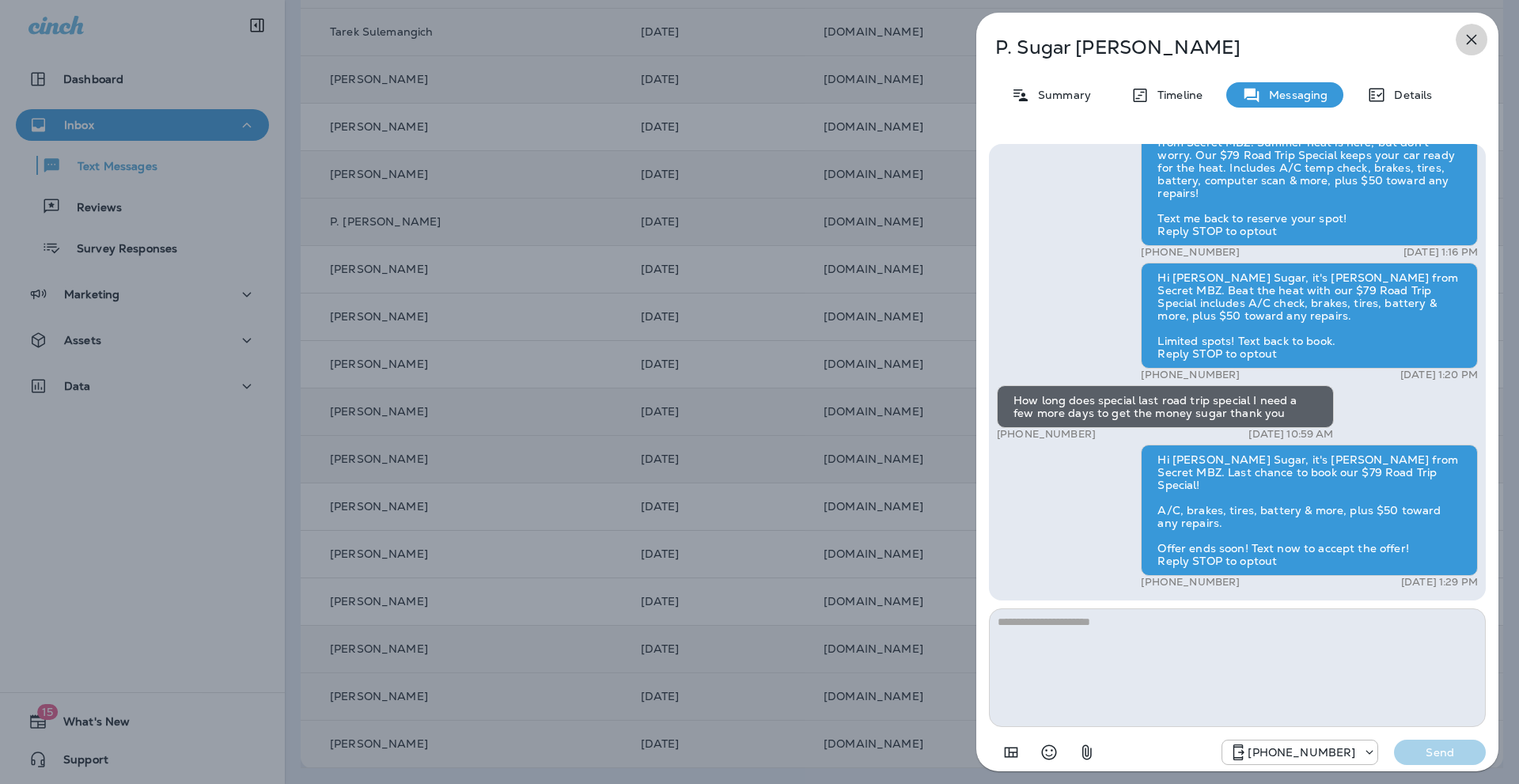
click at [1475, 41] on icon "button" at bounding box center [1472, 40] width 19 height 19
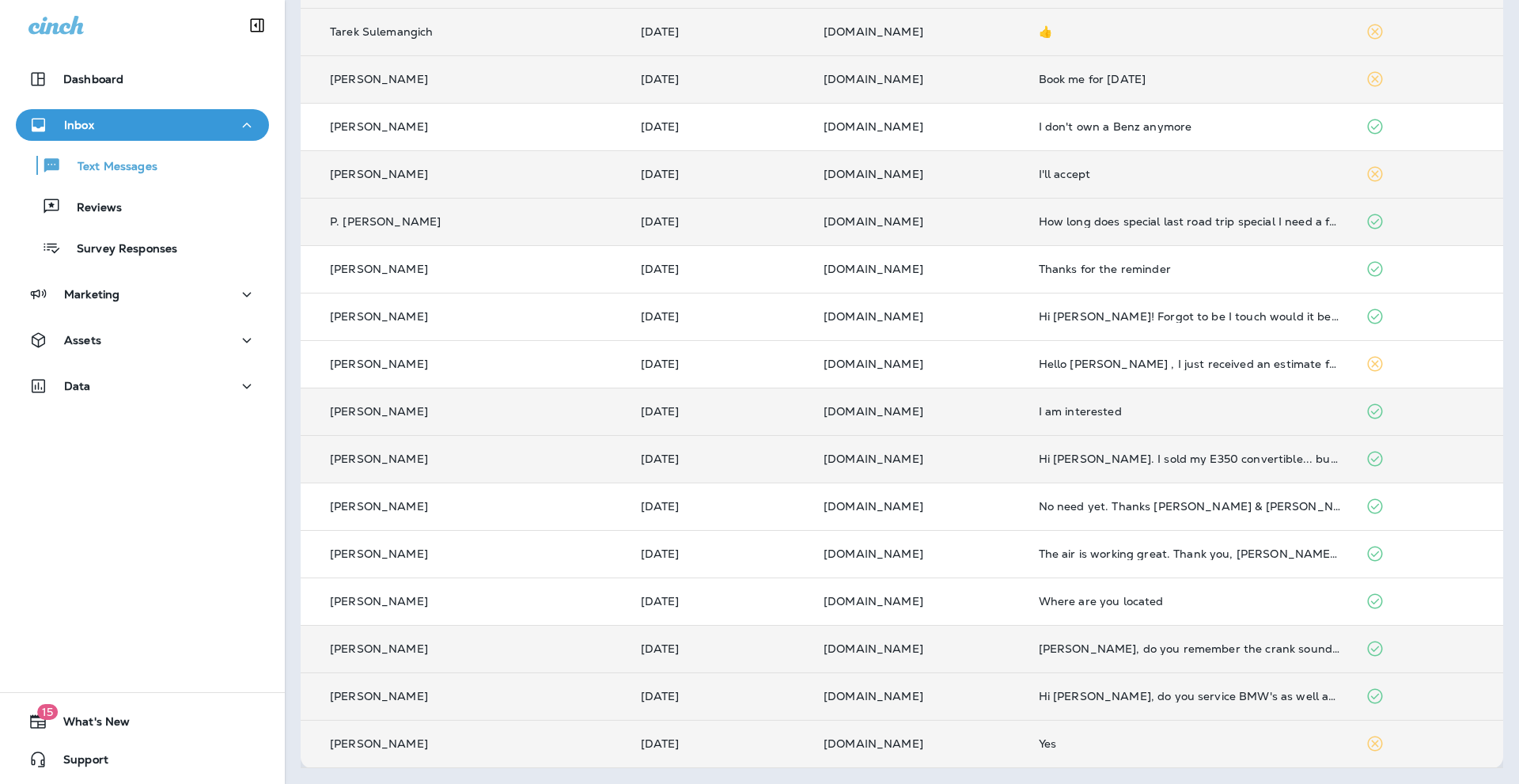
click at [398, 215] on p "P. [PERSON_NAME]" at bounding box center [385, 221] width 111 height 13
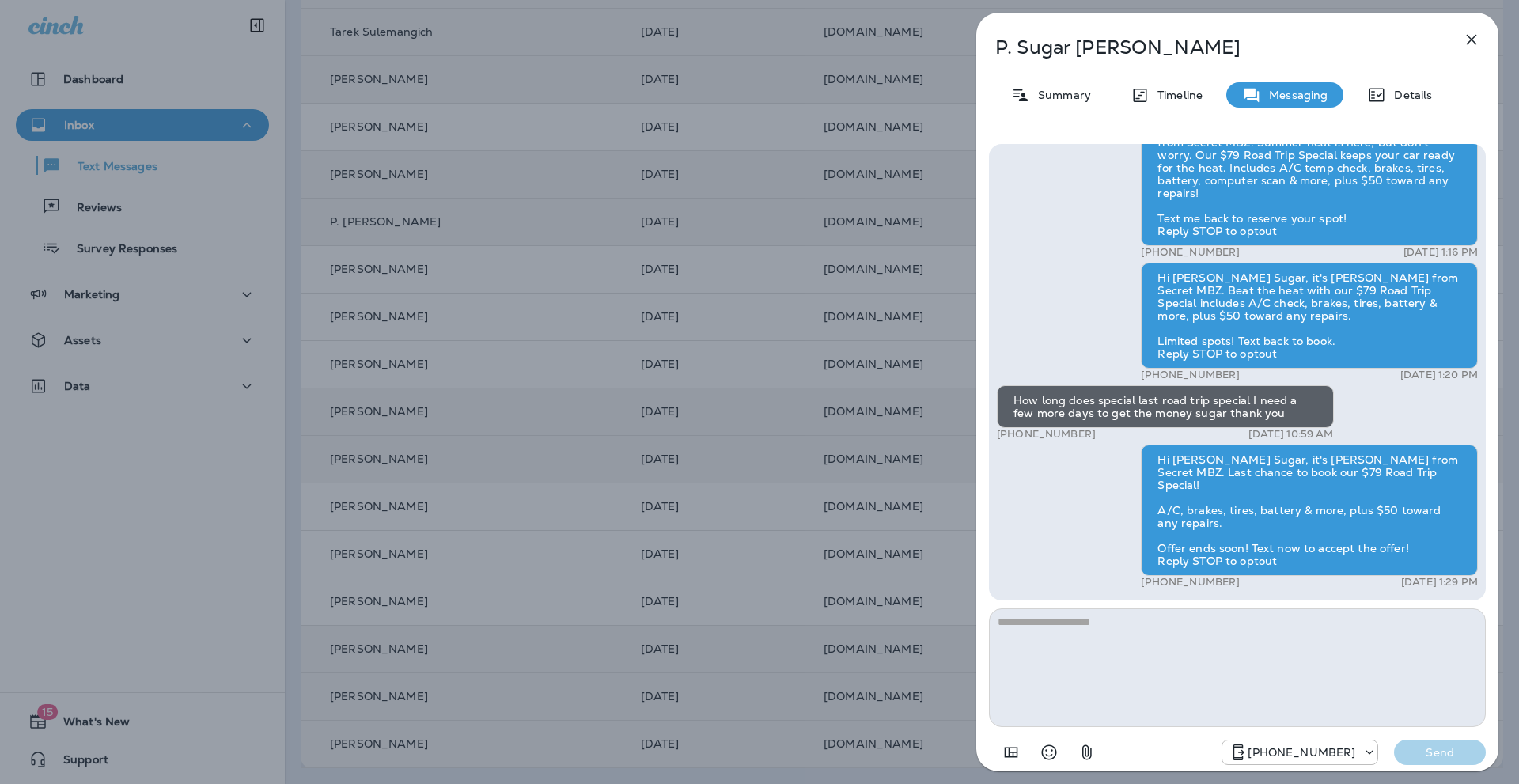
click at [1042, 636] on textarea at bounding box center [1237, 667] width 497 height 118
type textarea "**********"
click at [1435, 746] on p "Send" at bounding box center [1439, 752] width 67 height 14
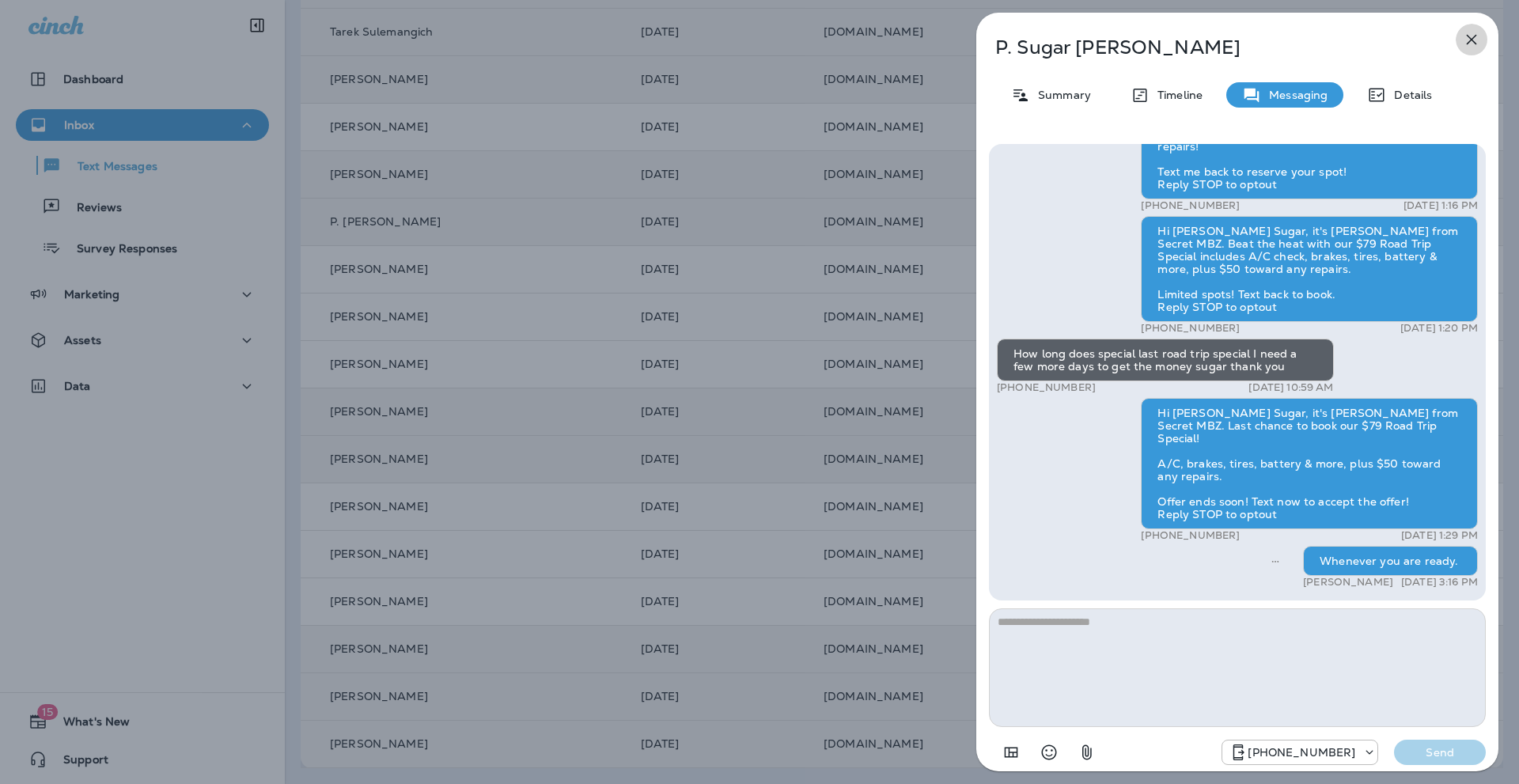
click at [1469, 42] on icon "button" at bounding box center [1472, 40] width 10 height 10
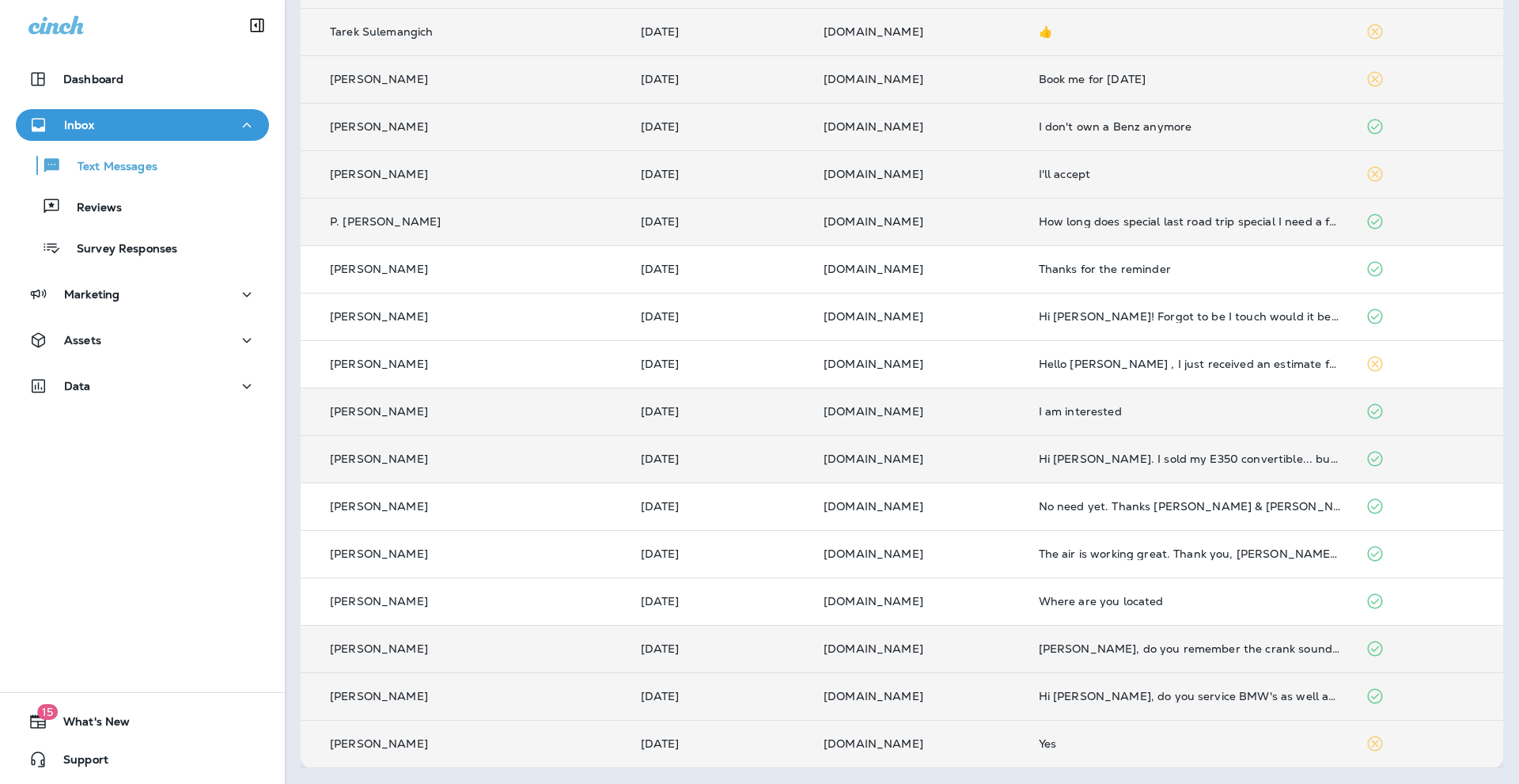
click at [401, 129] on div "[PERSON_NAME]" at bounding box center [463, 127] width 302 height 17
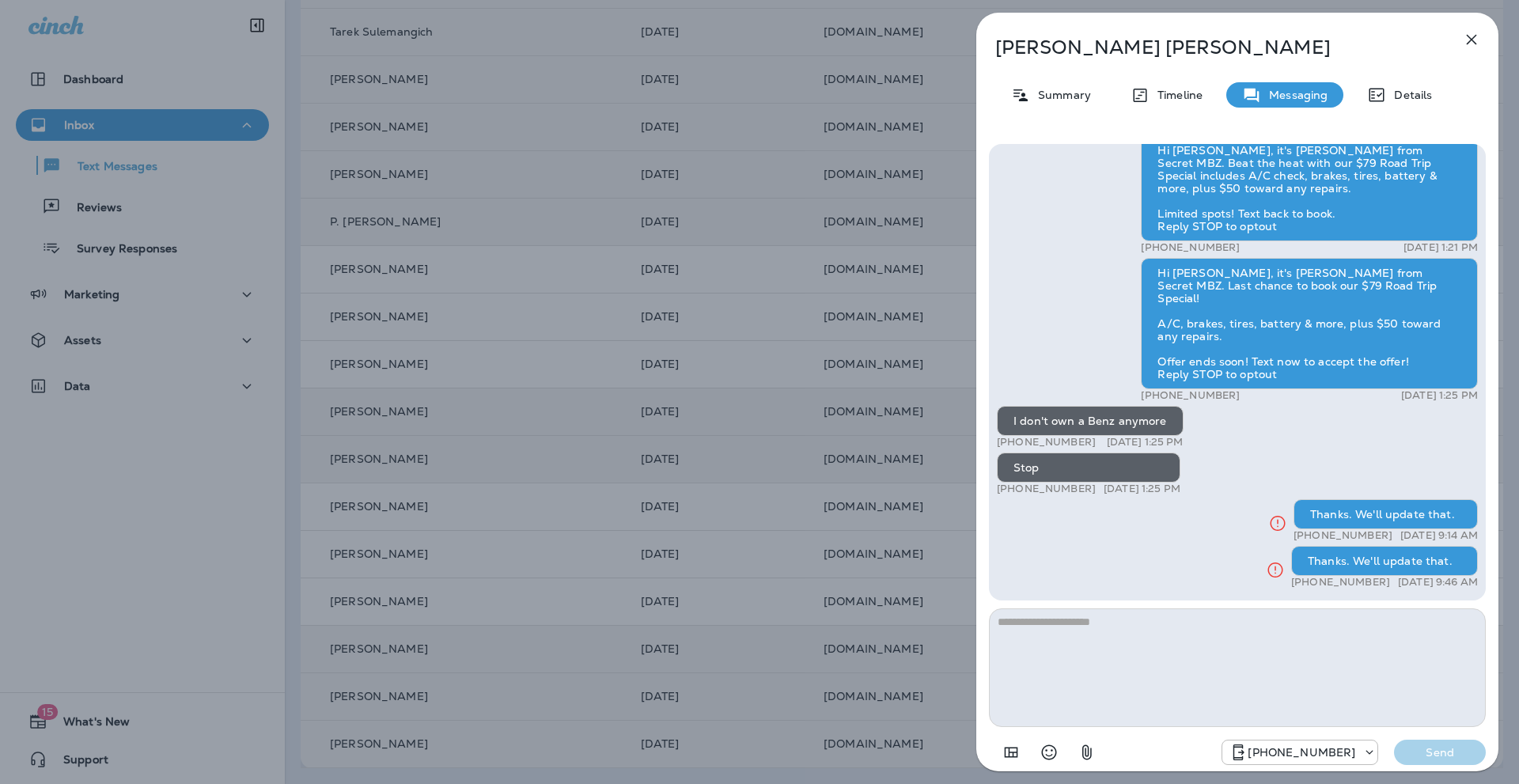
click at [1481, 43] on button "button" at bounding box center [1471, 39] width 31 height 31
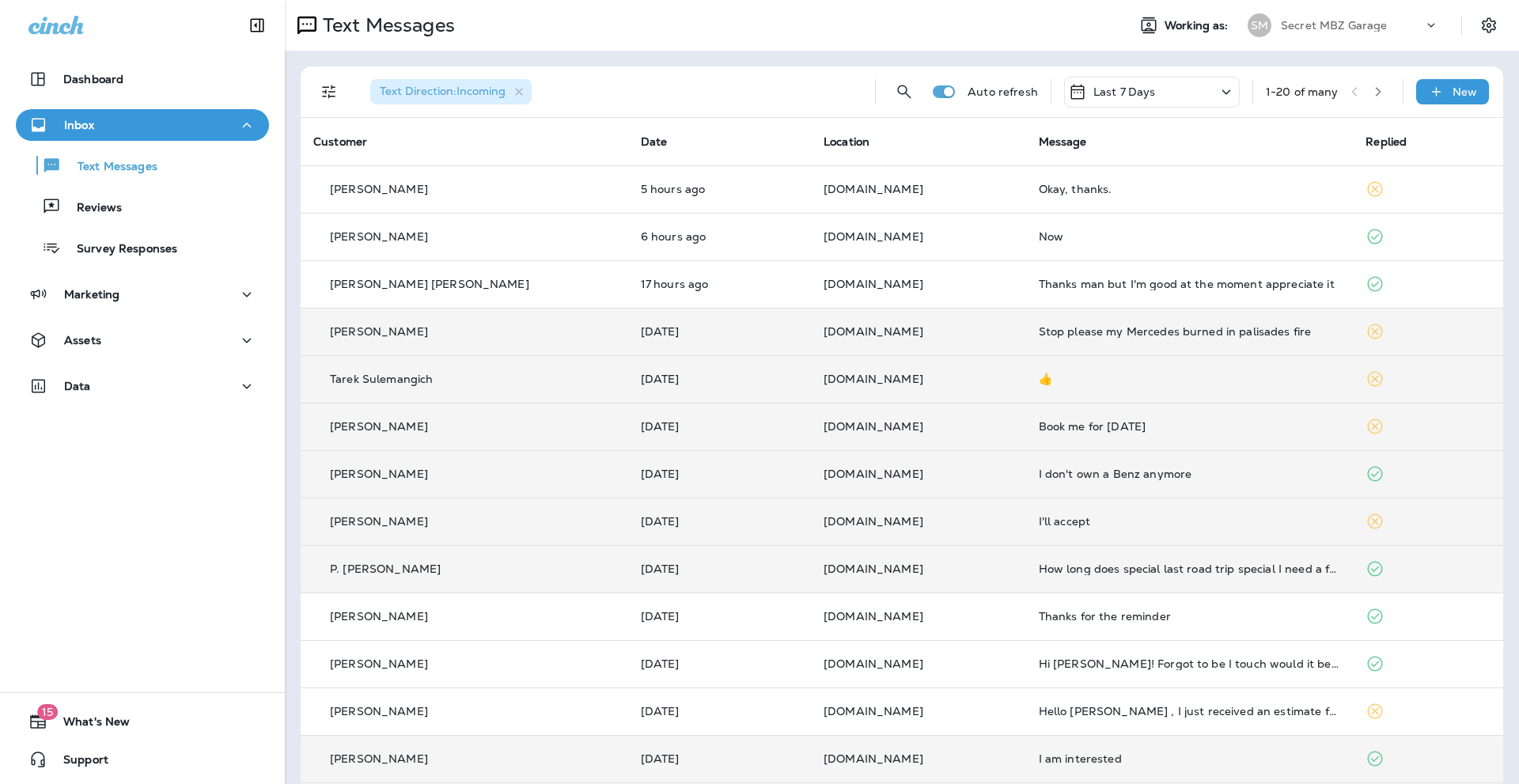
click at [1089, 326] on div "Stop please my Mercedes burned in palisades fire" at bounding box center [1189, 332] width 302 height 13
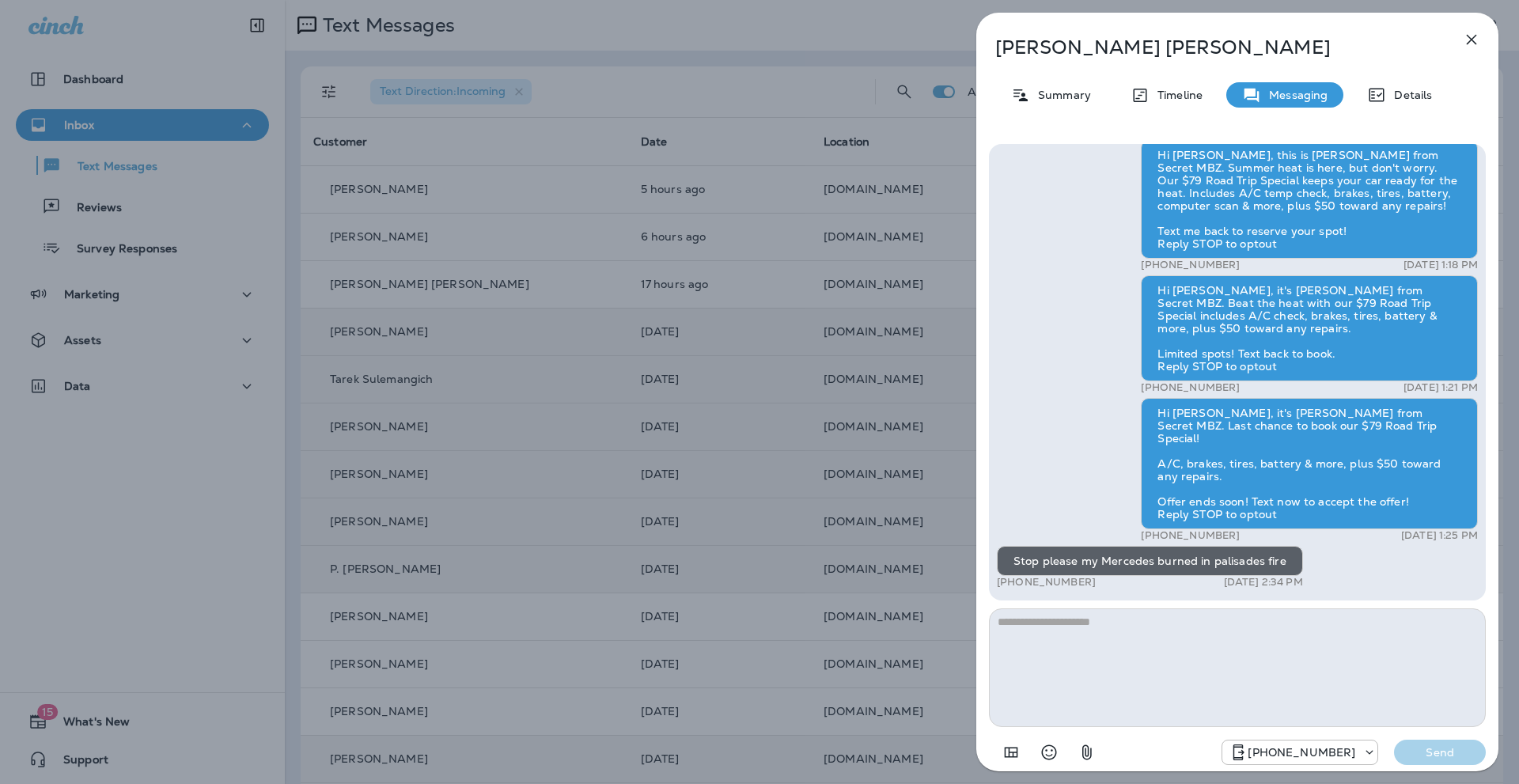
click at [1229, 633] on textarea at bounding box center [1237, 667] width 497 height 118
click at [1479, 40] on icon "button" at bounding box center [1472, 40] width 19 height 19
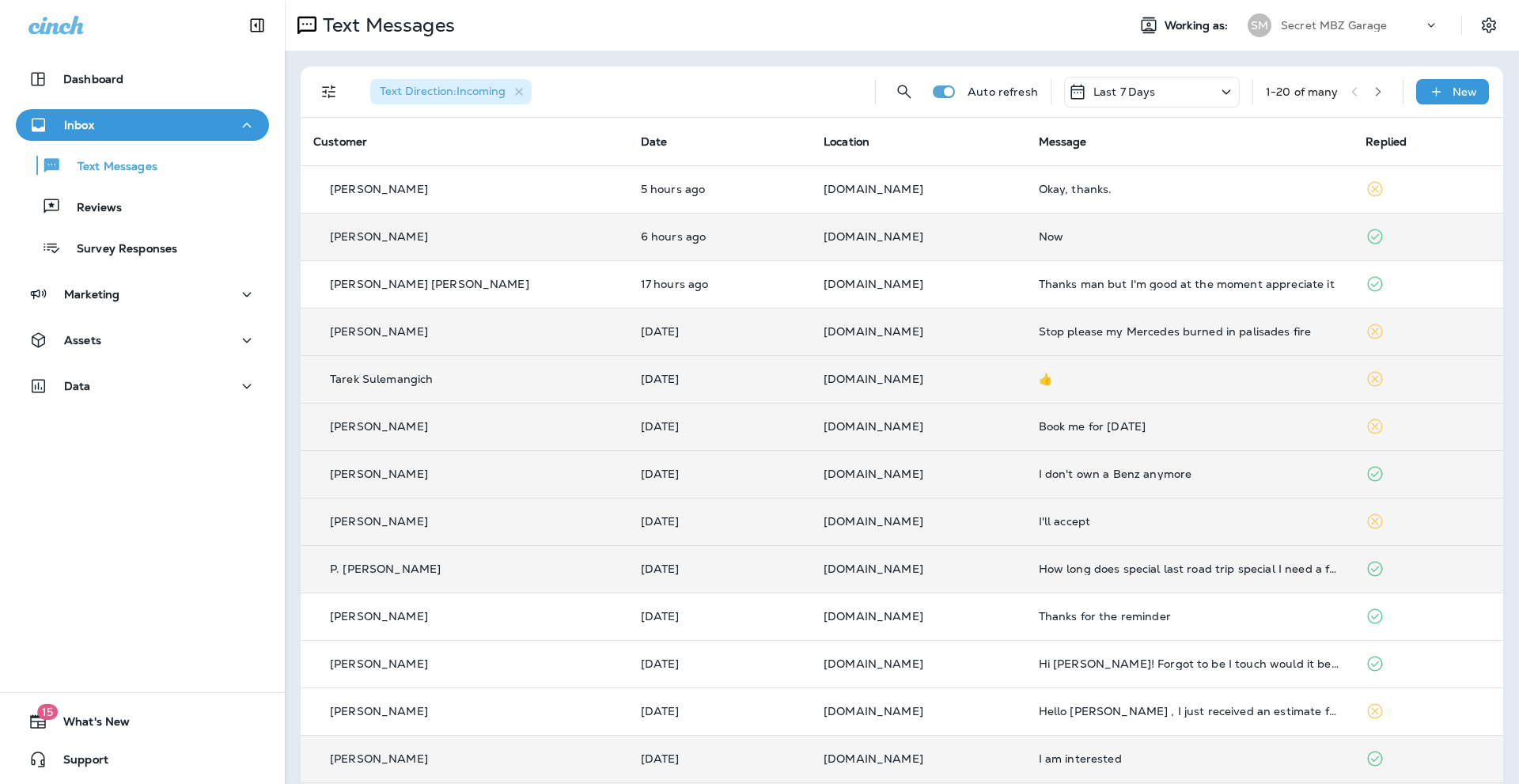
click at [1098, 227] on td "Now" at bounding box center [1189, 237] width 327 height 47
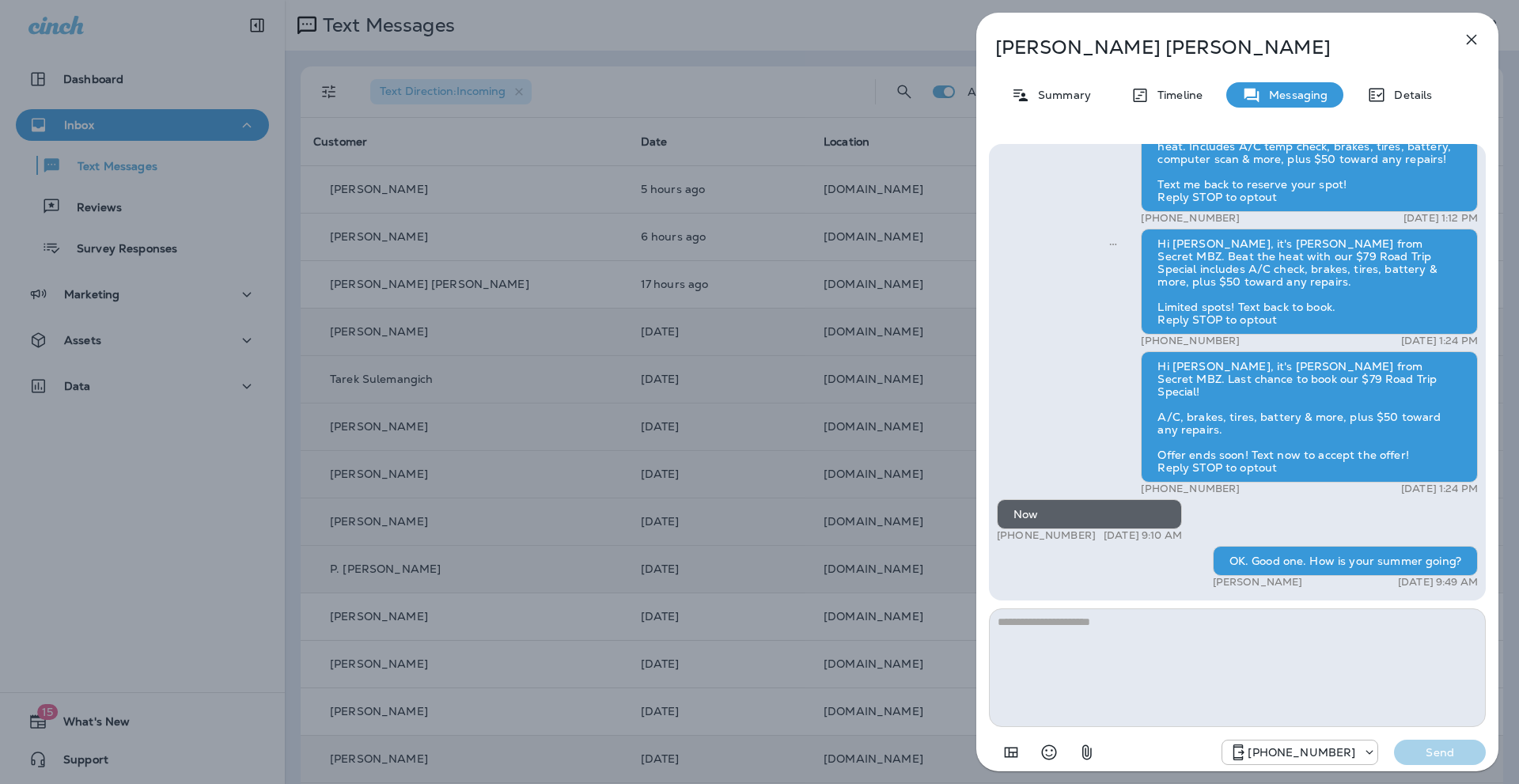
click at [1471, 32] on icon "button" at bounding box center [1472, 40] width 19 height 19
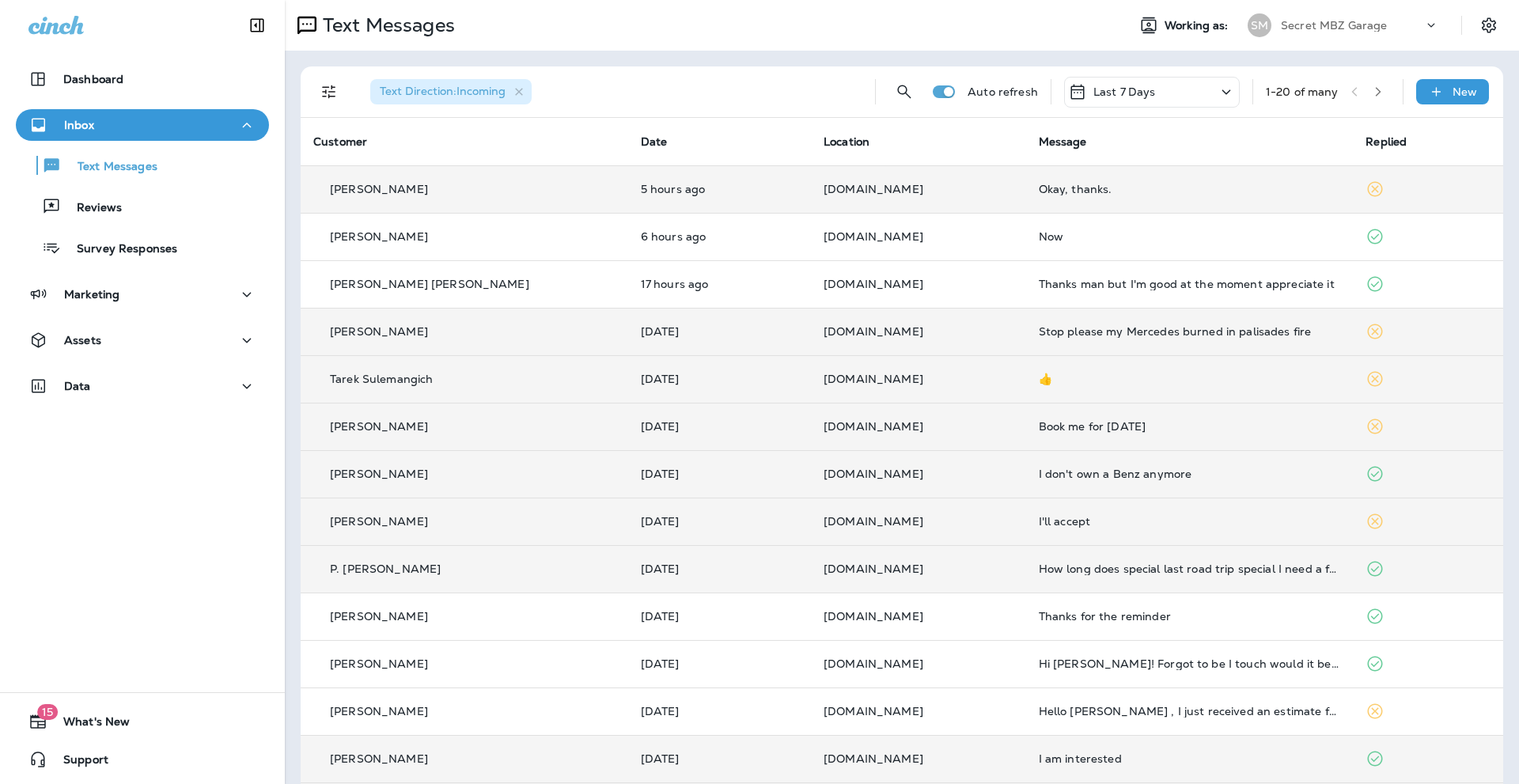
click at [1039, 183] on div "Okay, thanks." at bounding box center [1189, 189] width 302 height 13
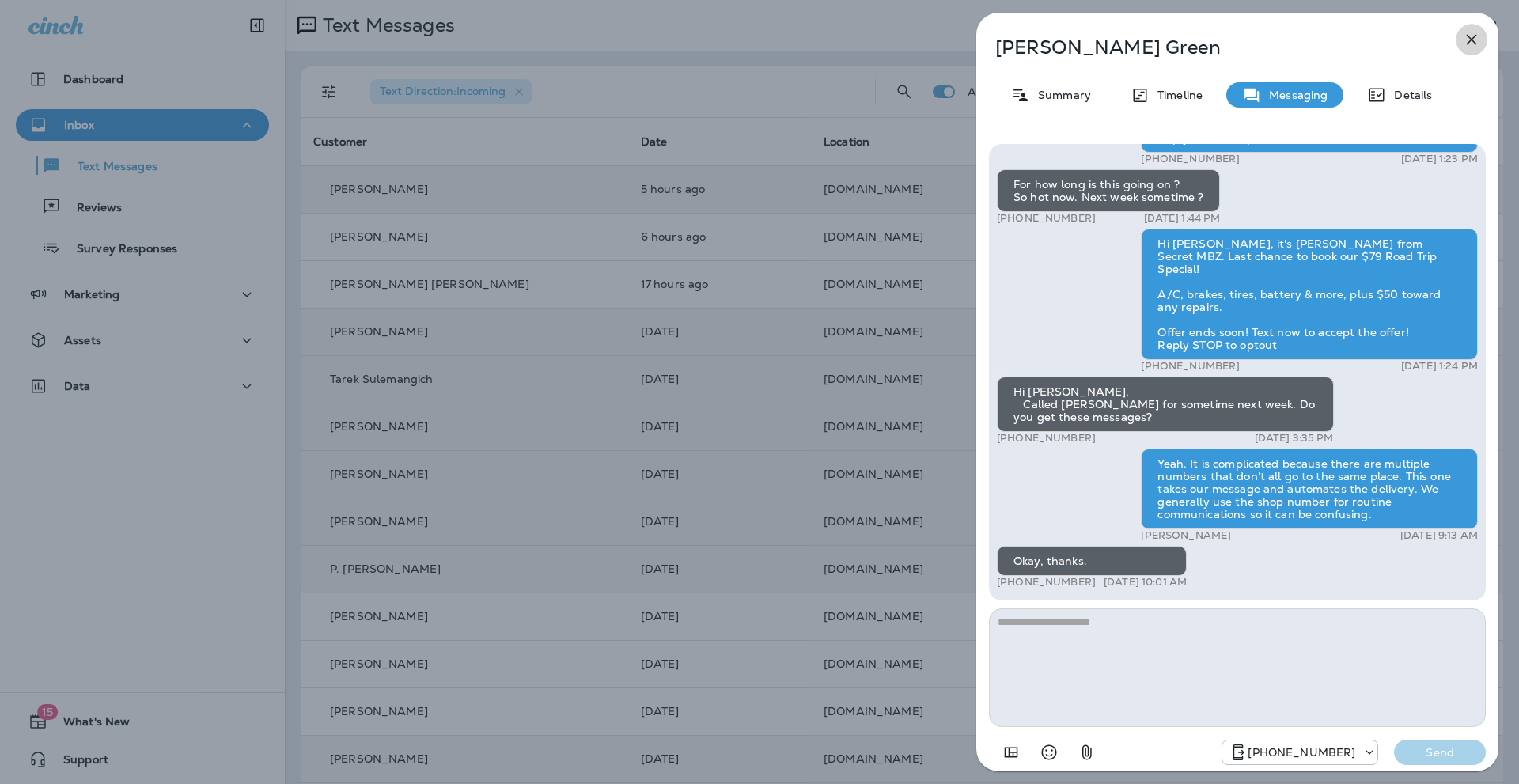
click at [1474, 36] on icon "button" at bounding box center [1472, 40] width 19 height 19
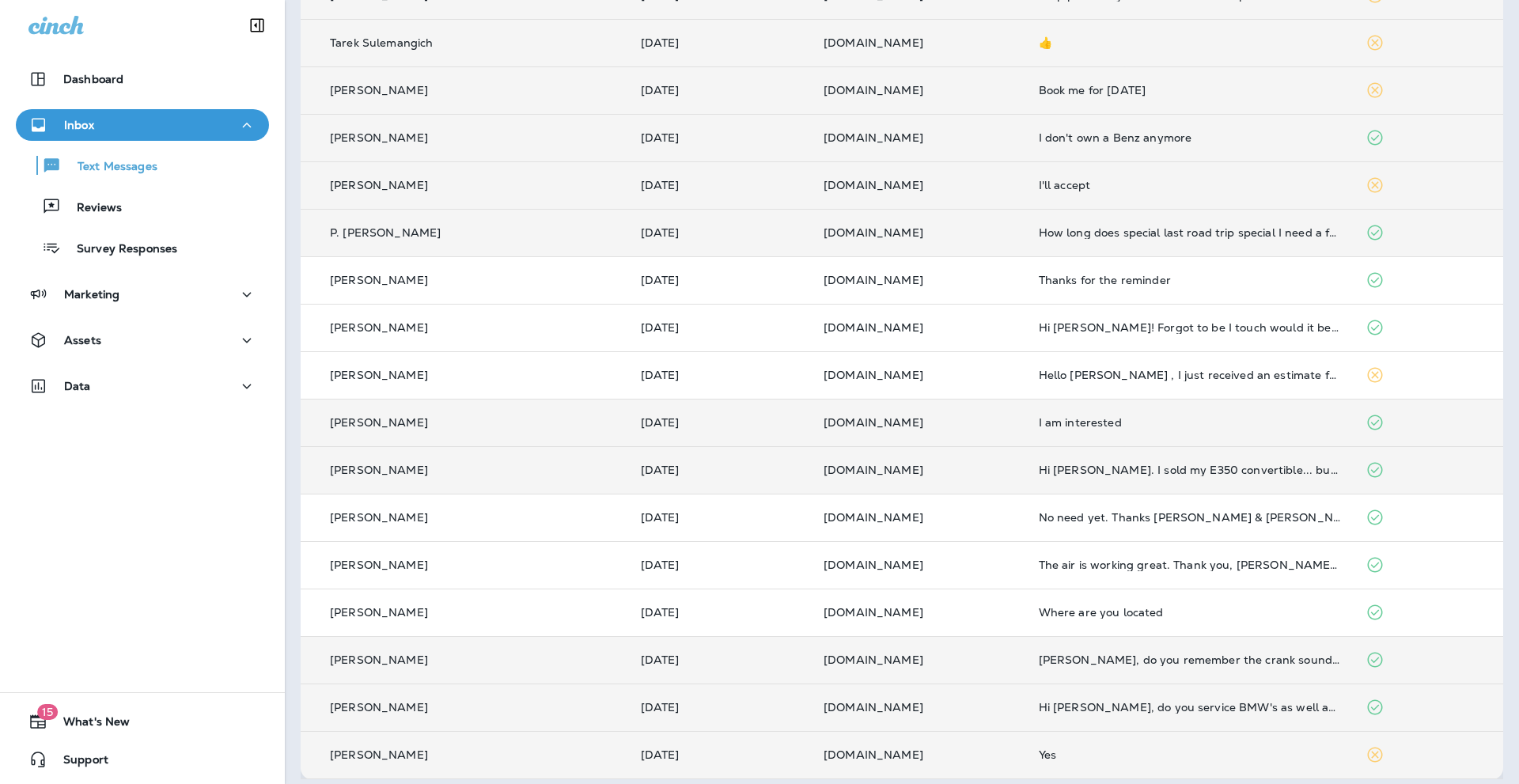
scroll to position [348, 0]
